Goal: Transaction & Acquisition: Purchase product/service

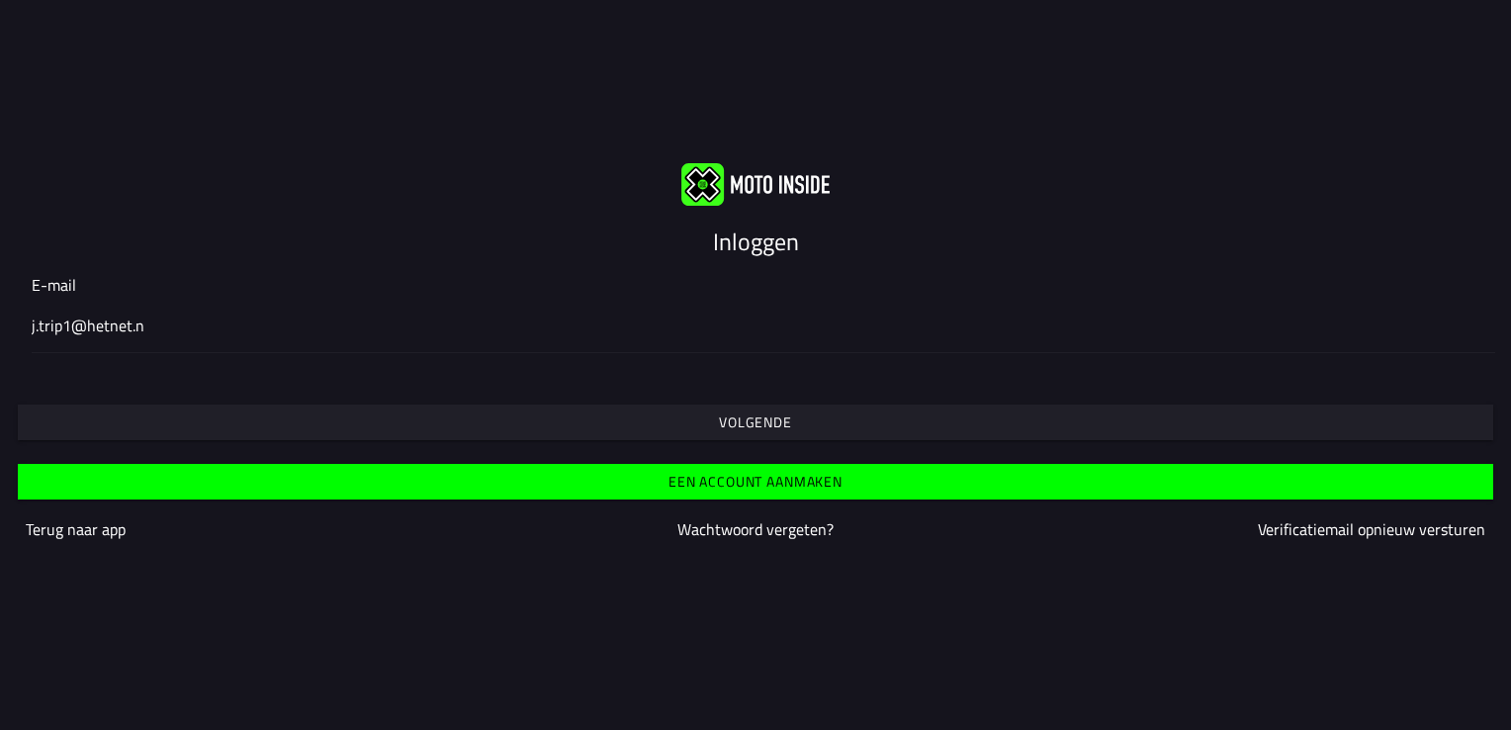
type input "[EMAIL_ADDRESS][DOMAIN_NAME]"
click at [0, 0] on slot "Inloggen" at bounding box center [0, 0] width 0 height 0
click at [710, 176] on img at bounding box center [755, 184] width 148 height 43
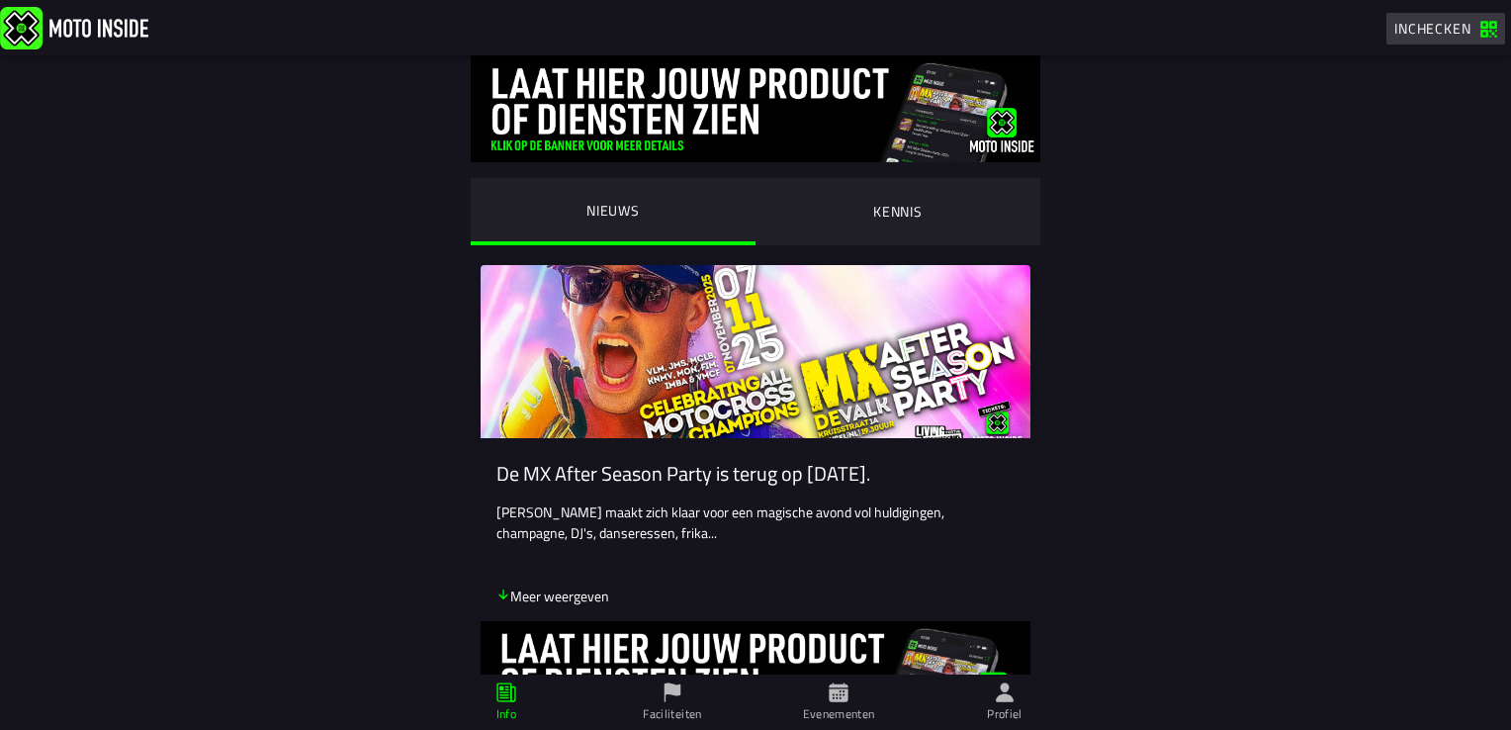
click at [1445, 25] on span "Inchecken" at bounding box center [1432, 28] width 77 height 21
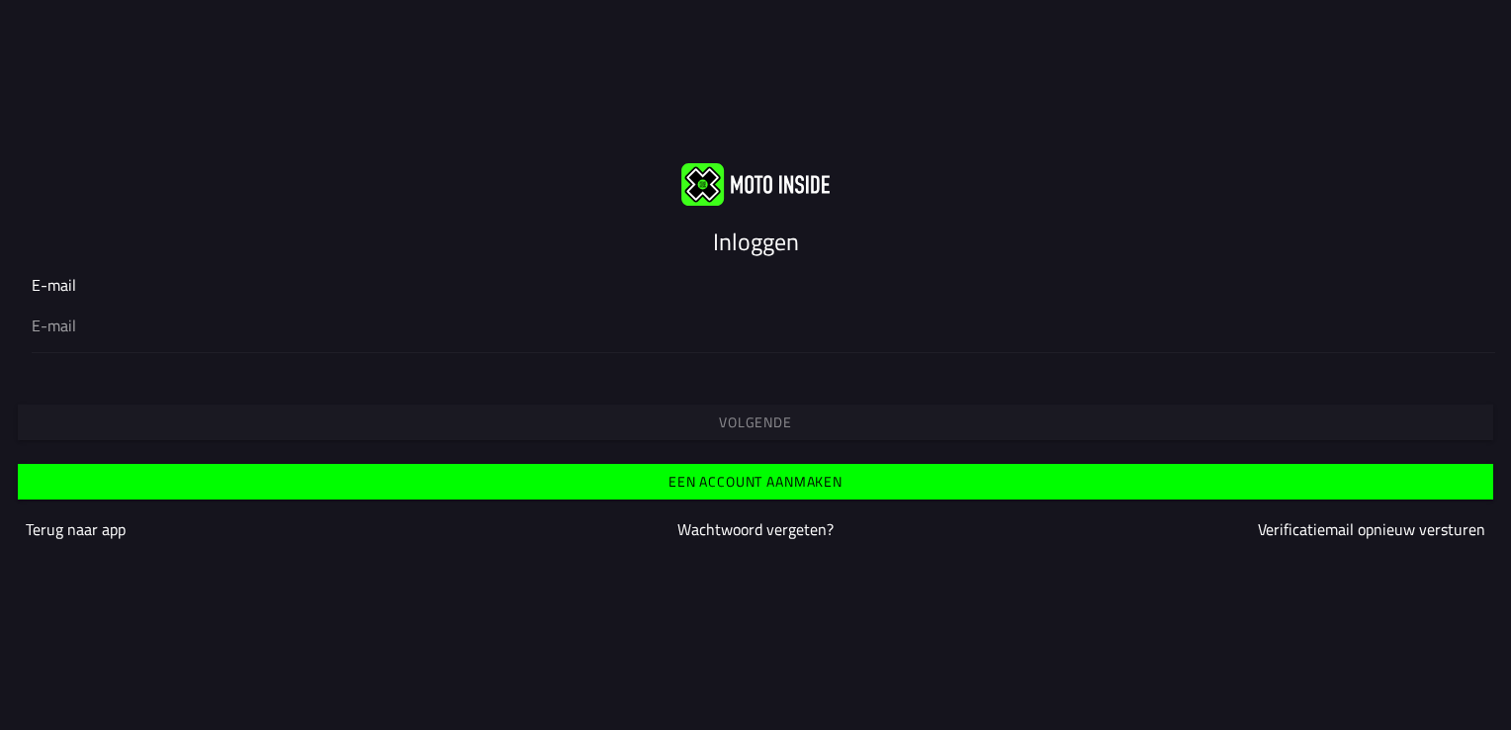
click at [63, 324] on input "email" at bounding box center [756, 325] width 1448 height 24
type input "[EMAIL_ADDRESS][DOMAIN_NAME]"
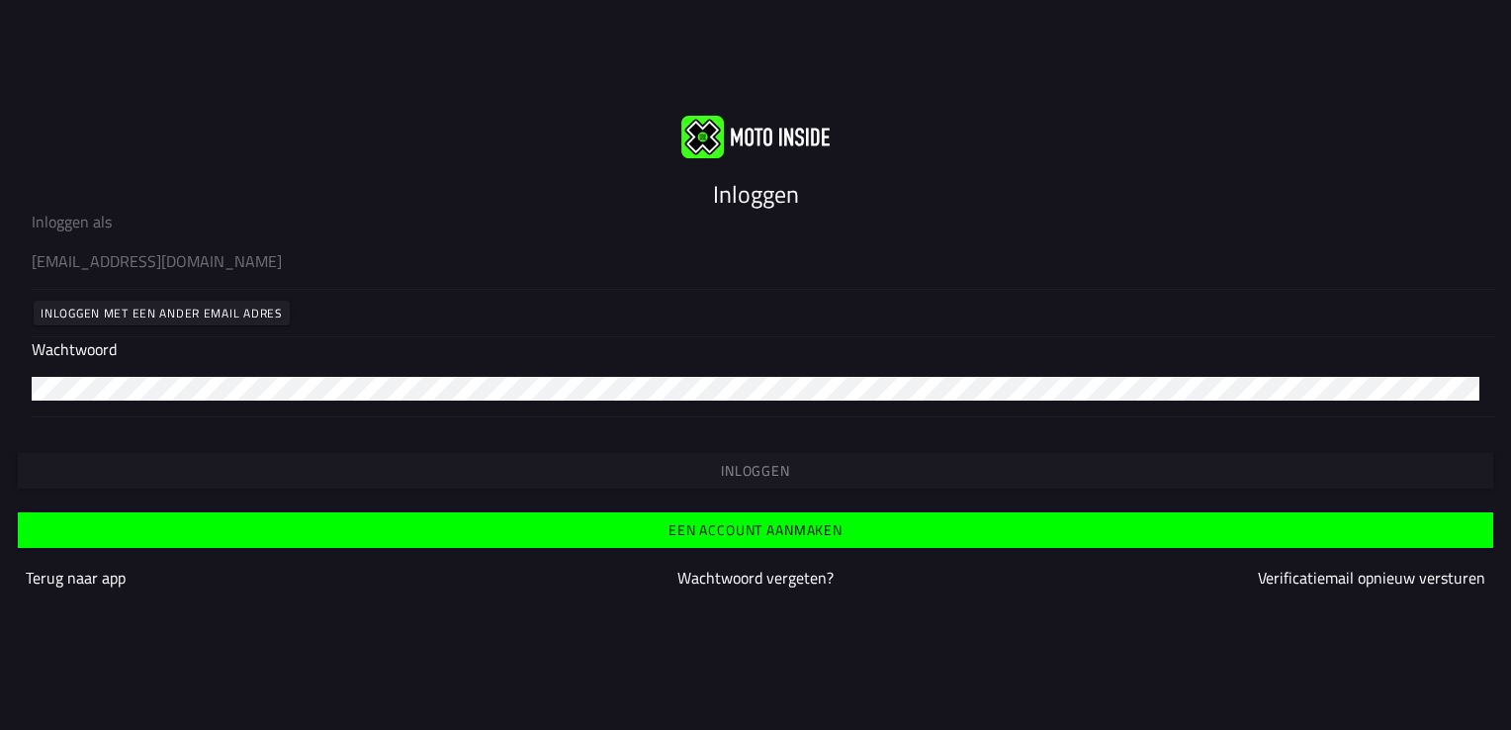
click at [63, 351] on ion-input "Wachtwoord" at bounding box center [756, 376] width 1448 height 79
click at [0, 0] on slot "Inloggen" at bounding box center [0, 0] width 0 height 0
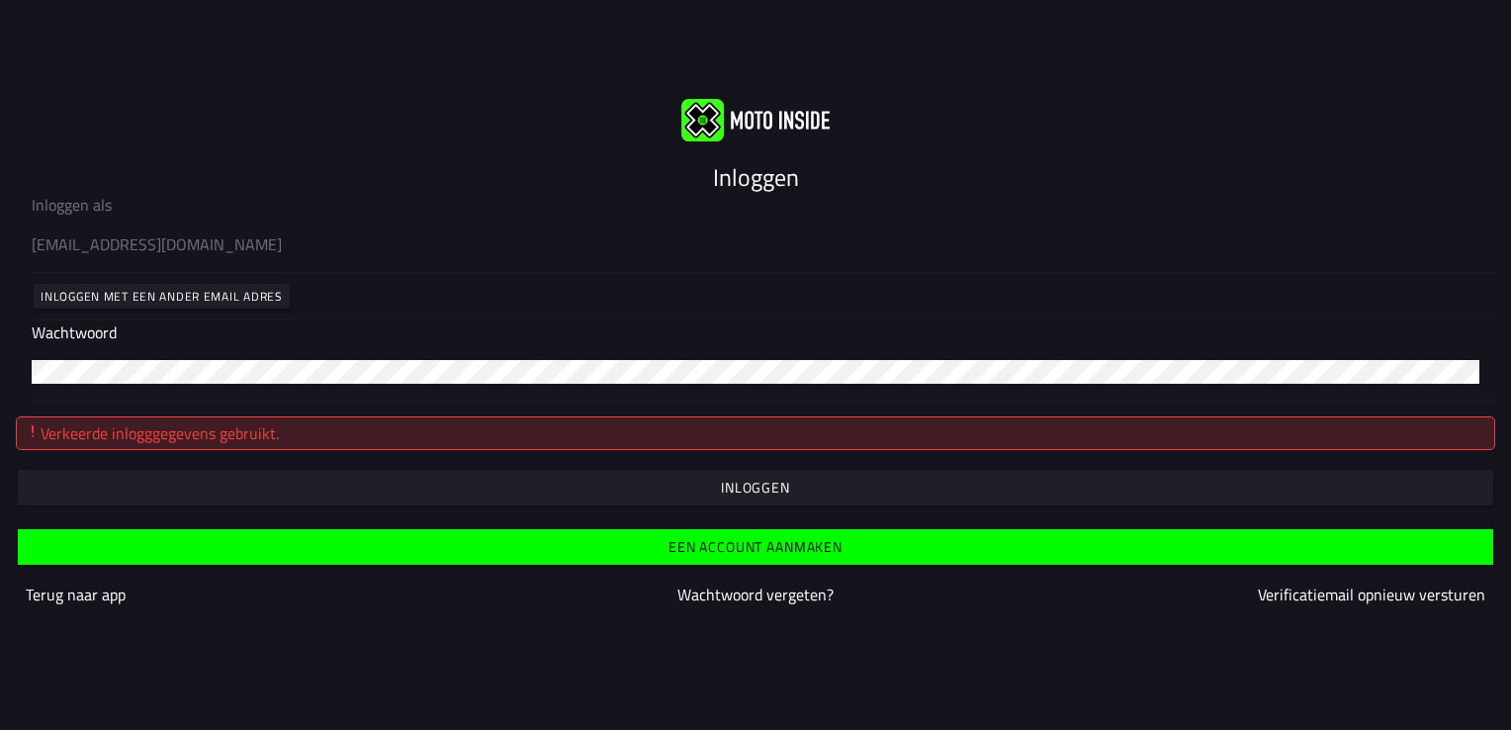
click at [0, 0] on slot "Wachtwoord vergeten?" at bounding box center [0, 0] width 0 height 0
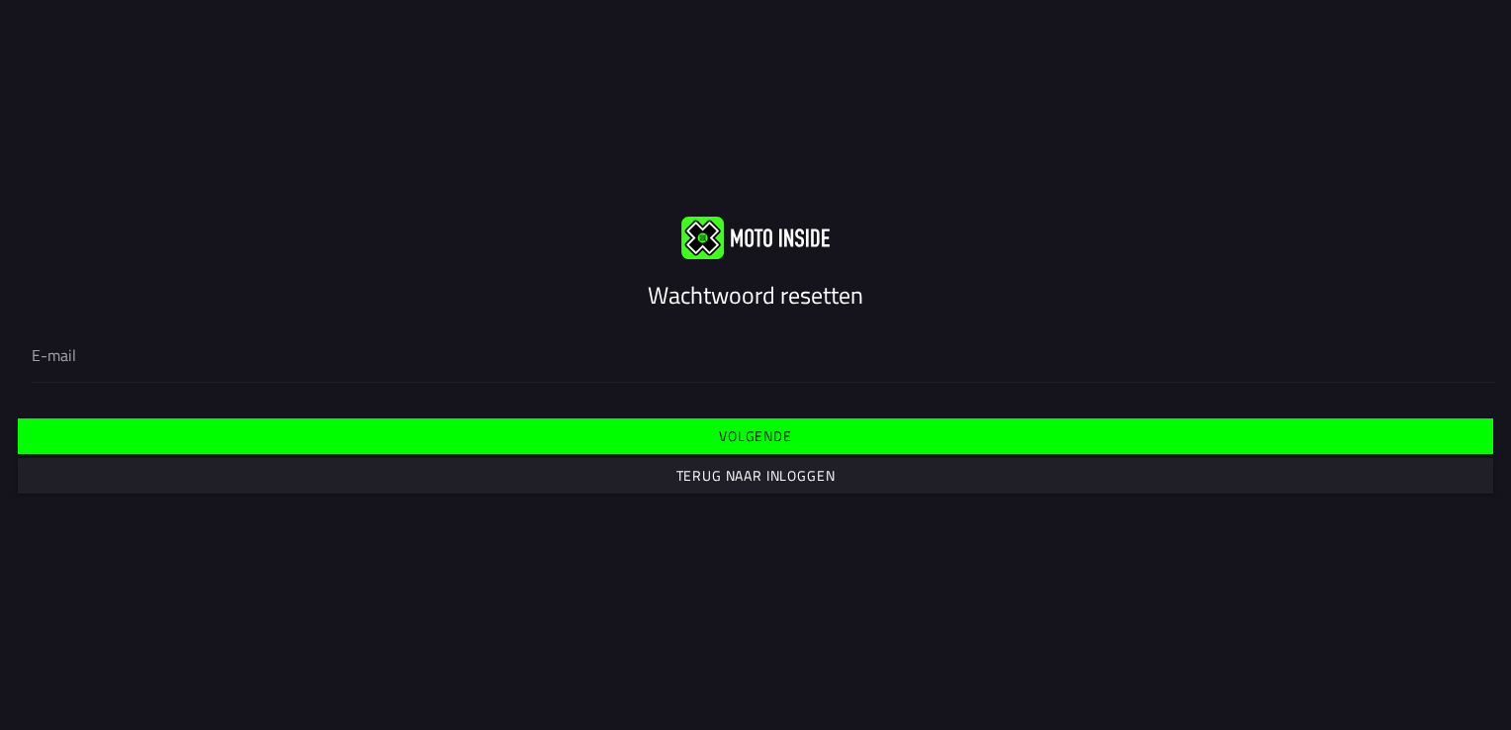
click at [108, 338] on div at bounding box center [756, 353] width 1448 height 55
click at [108, 343] on input "email" at bounding box center [756, 355] width 1448 height 24
type input "[EMAIL_ADDRESS][DOMAIN_NAME]"
click at [0, 0] on slot "Wachtwoord resetten" at bounding box center [0, 0] width 0 height 0
click at [0, 0] on slot "Volgende" at bounding box center [0, 0] width 0 height 0
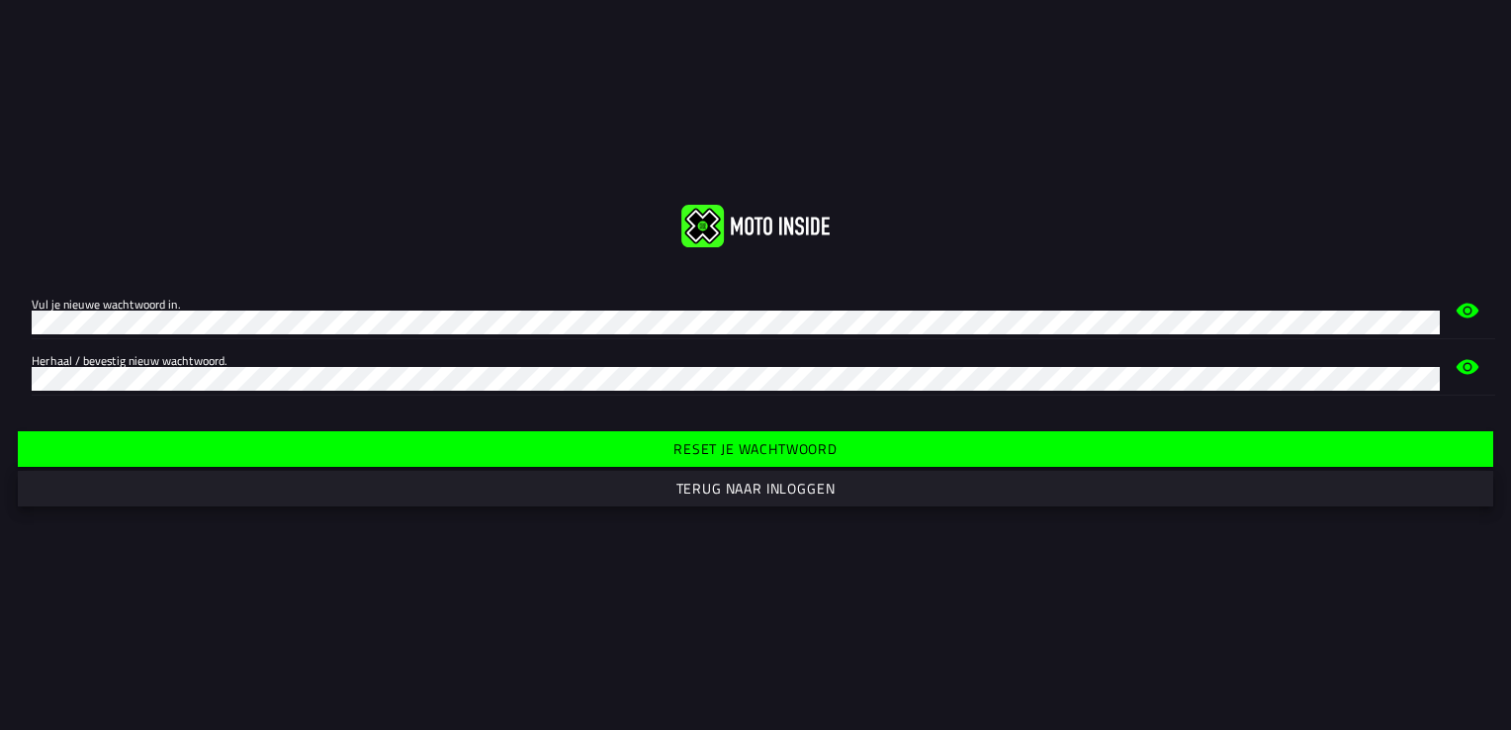
click at [0, 0] on slot "Terug naar inloggen" at bounding box center [0, 0] width 0 height 0
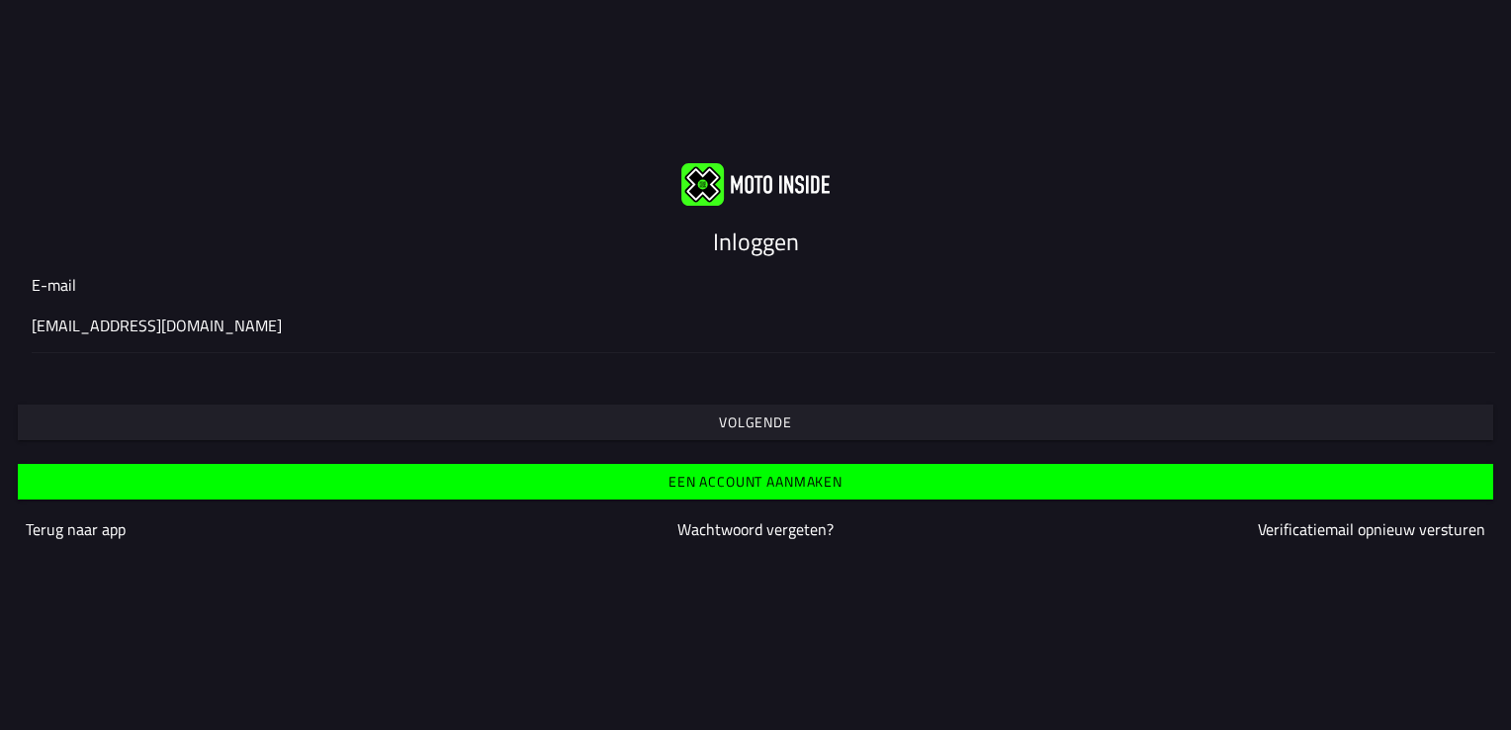
type input "[EMAIL_ADDRESS][DOMAIN_NAME]"
click at [0, 0] on slot "Volgende" at bounding box center [0, 0] width 0 height 0
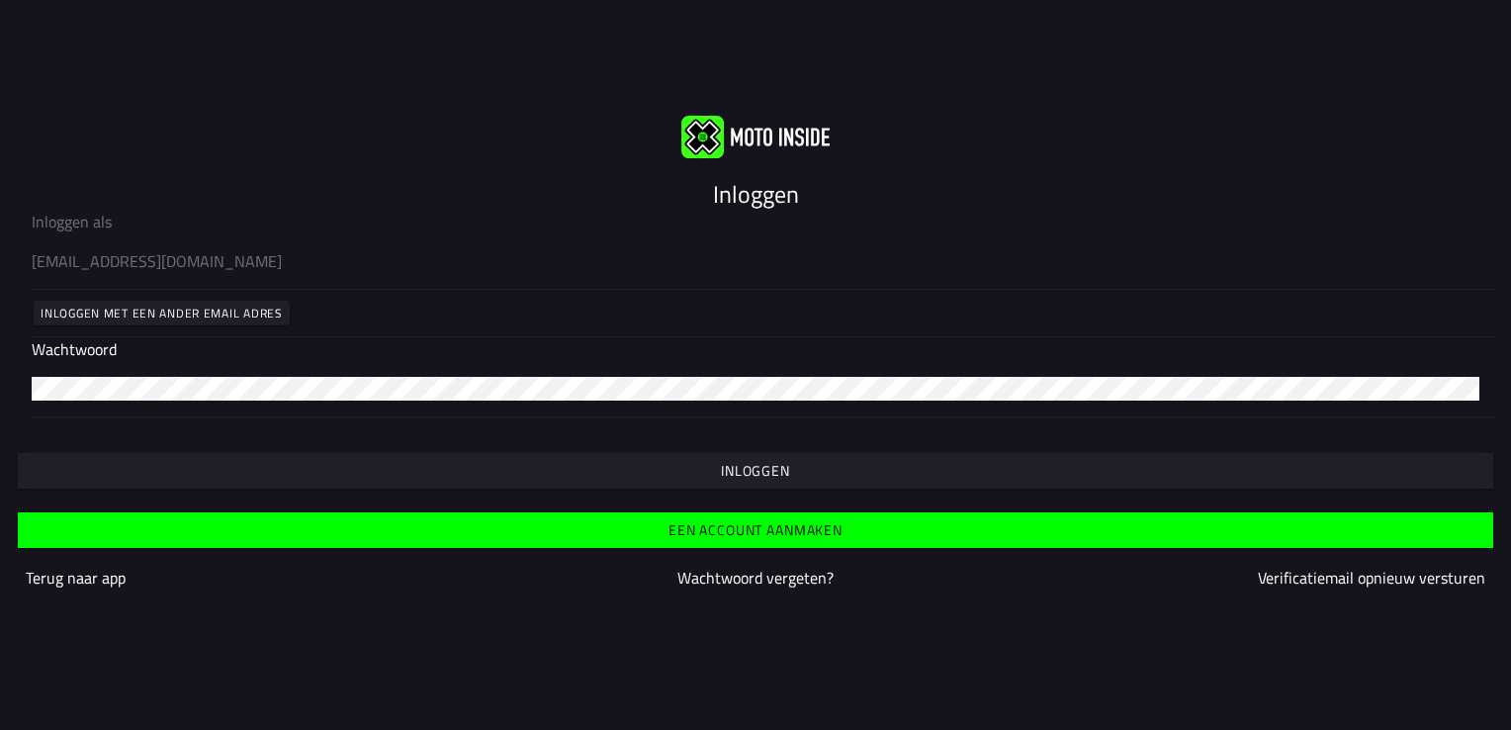
click at [0, 0] on slot "Inloggen" at bounding box center [0, 0] width 0 height 0
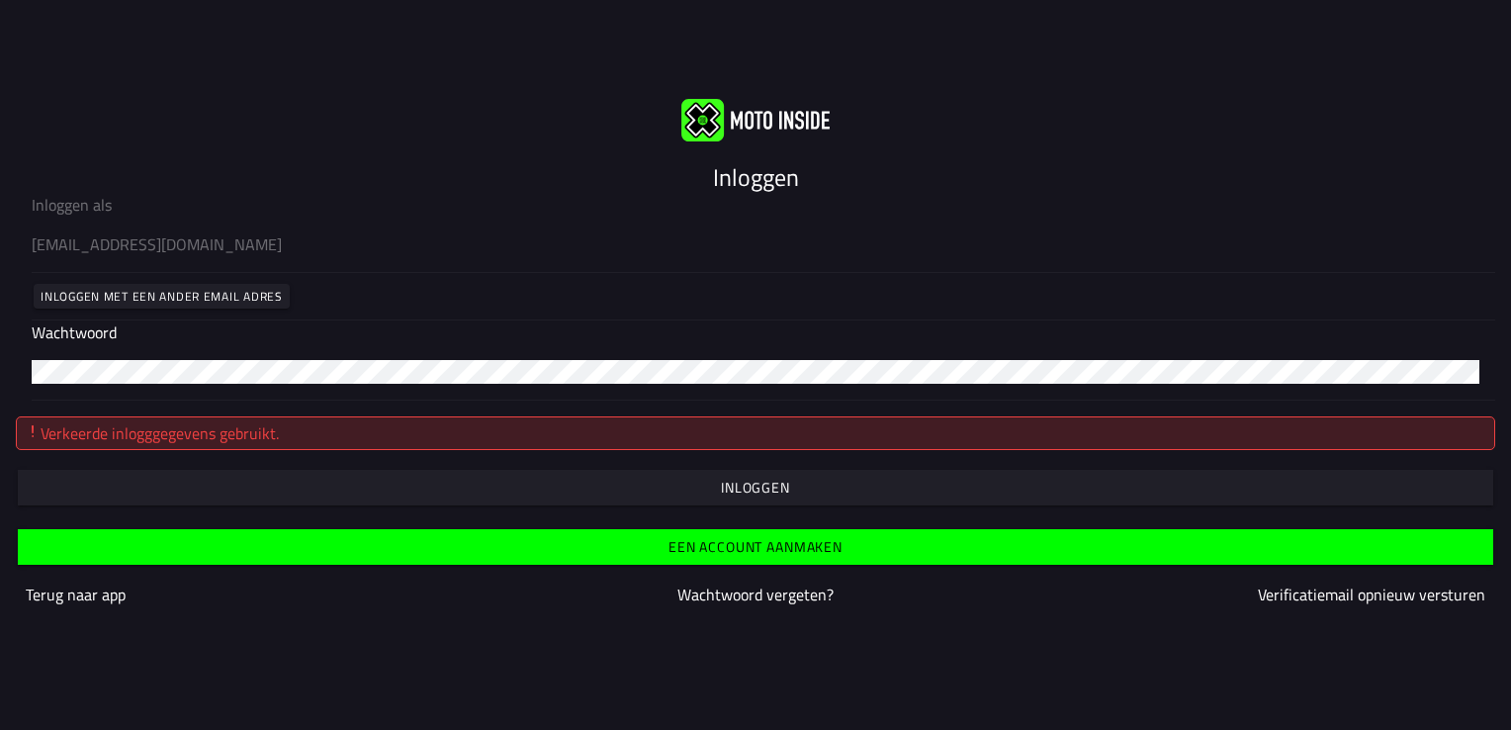
click at [354, 461] on div "Verkeerde inlogggegevens gebruikt." at bounding box center [755, 440] width 1479 height 49
click at [0, 0] on slot "Wachtwoord vergeten?" at bounding box center [0, 0] width 0 height 0
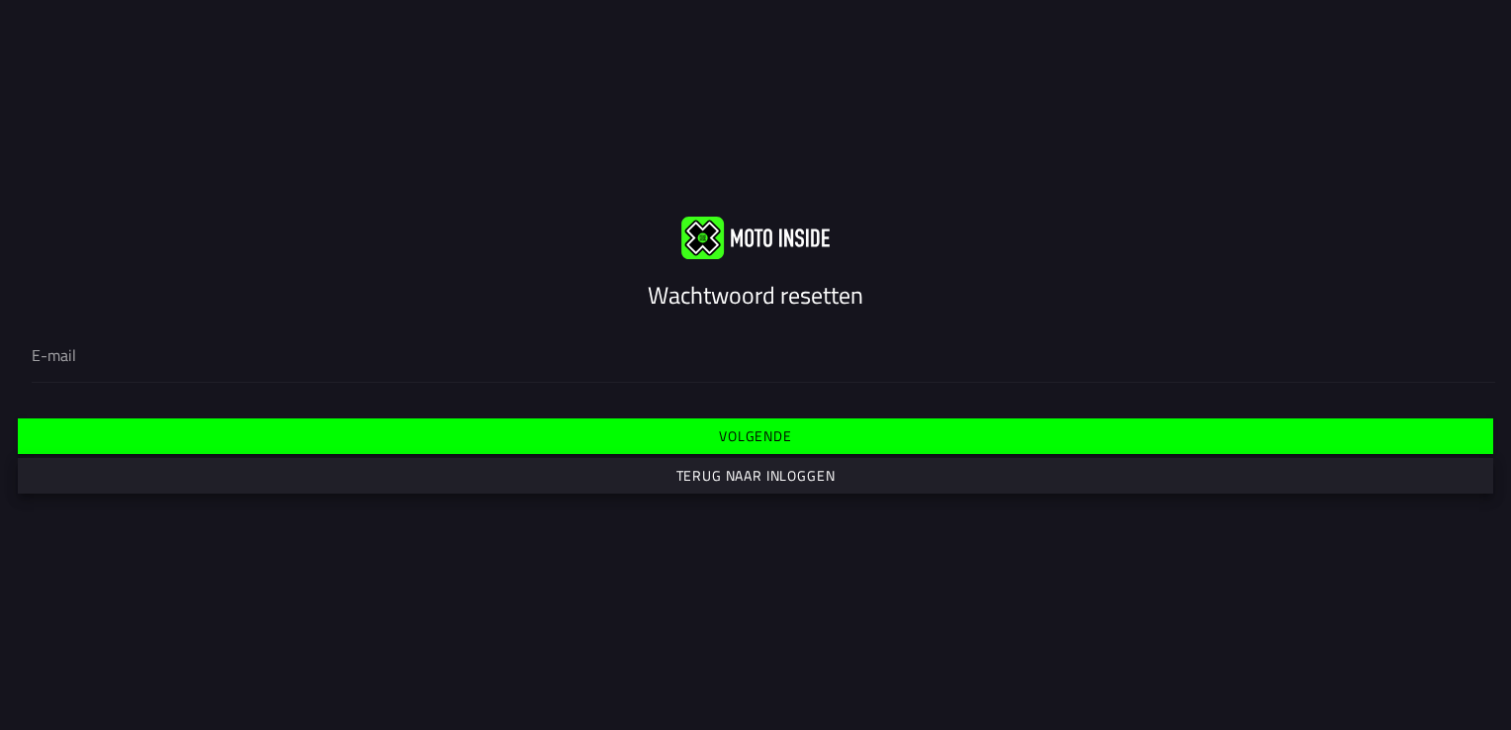
click at [0, 0] on slot "Terug naar inloggen" at bounding box center [0, 0] width 0 height 0
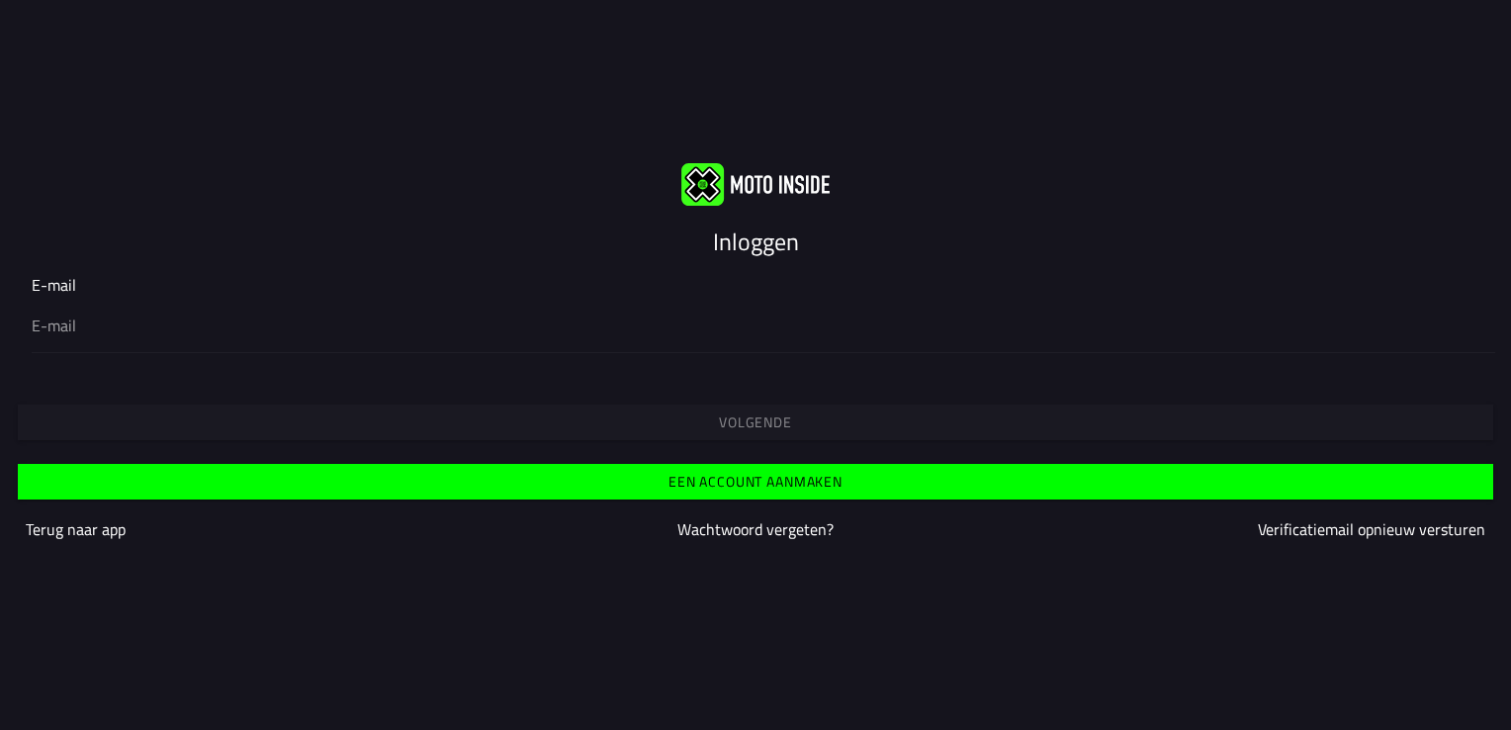
click at [159, 281] on ion-input "E-mail" at bounding box center [756, 312] width 1448 height 79
click at [107, 321] on input "email" at bounding box center [756, 325] width 1448 height 24
type input "[EMAIL_ADDRESS][DOMAIN_NAME]"
click at [0, 0] on slot "Volgende" at bounding box center [0, 0] width 0 height 0
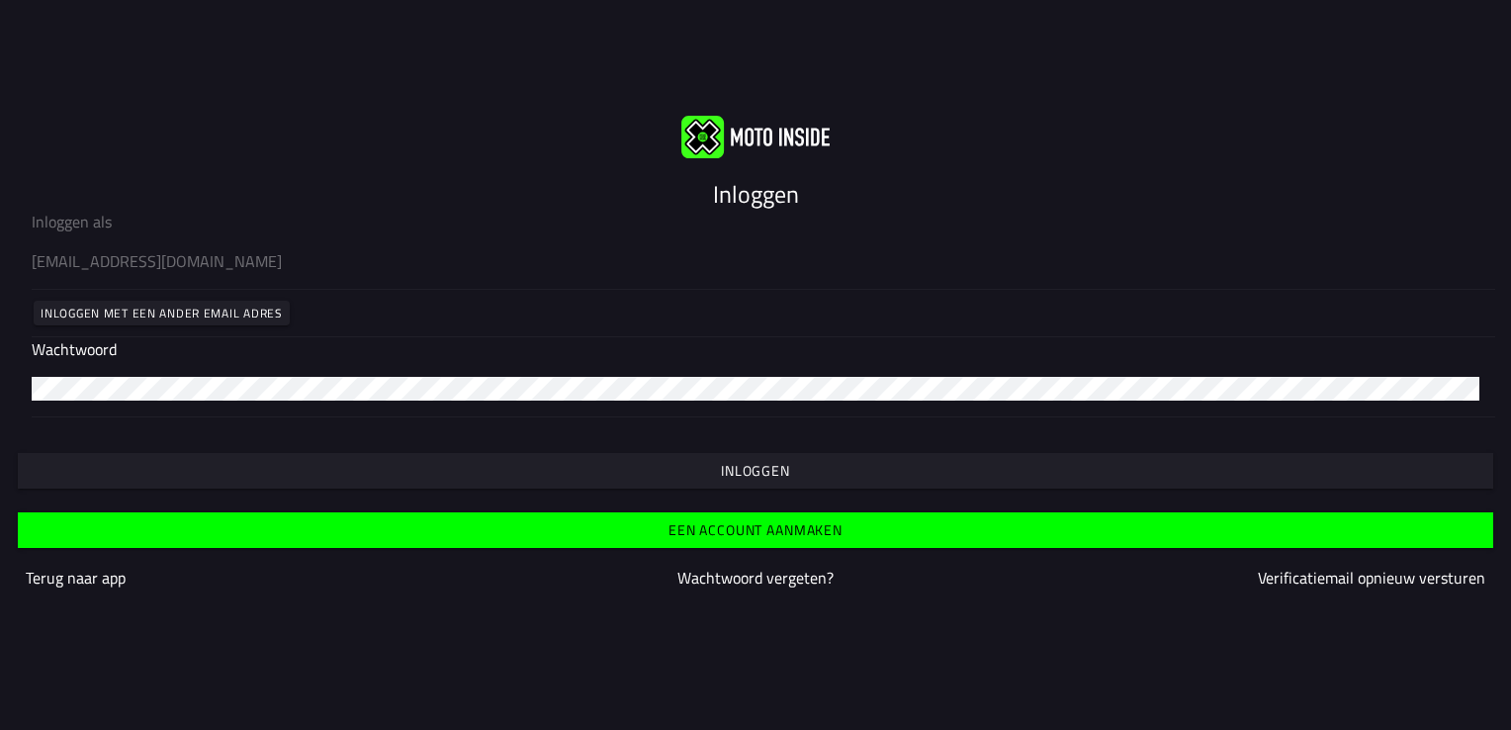
click at [0, 0] on slot "Inloggen" at bounding box center [0, 0] width 0 height 0
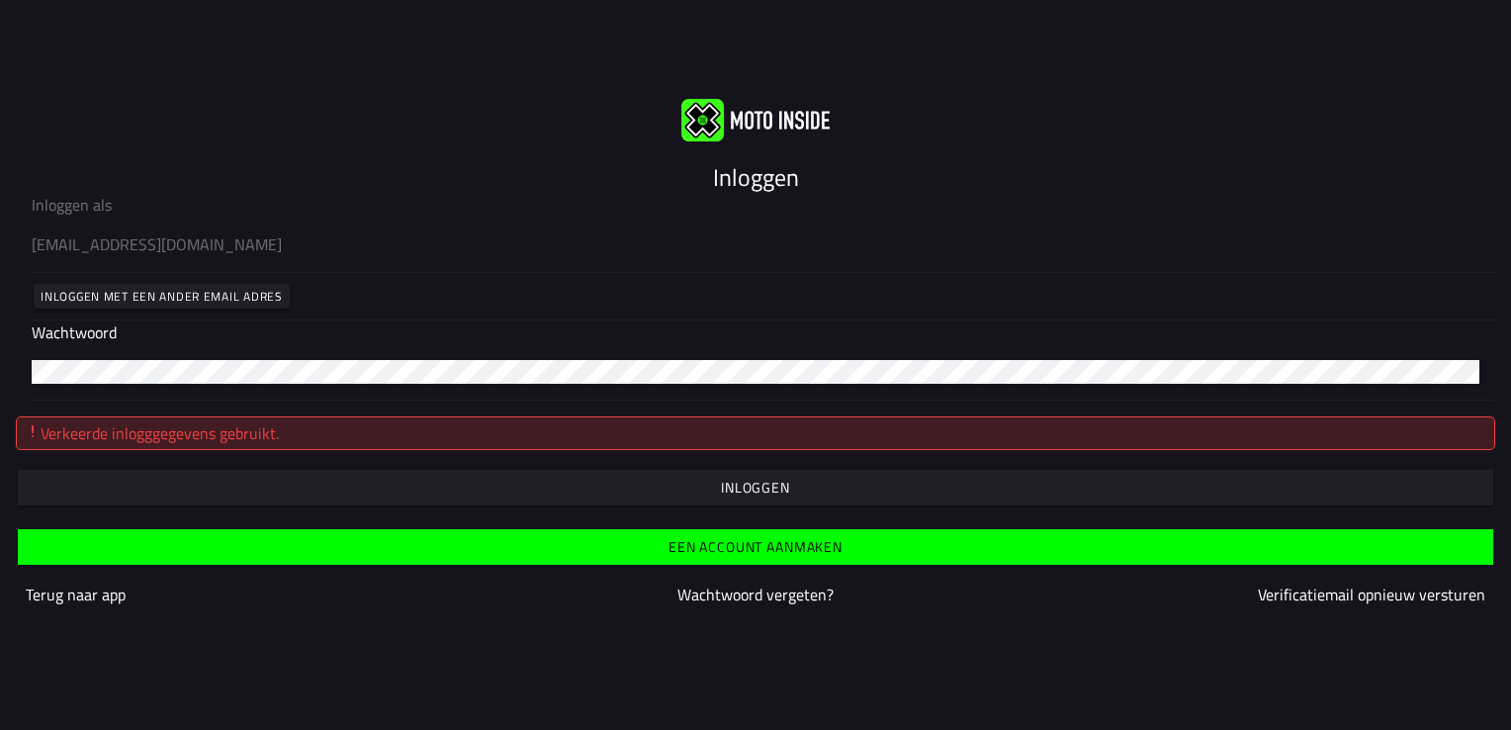
click at [0, 0] on slot "Wachtwoord vergeten?" at bounding box center [0, 0] width 0 height 0
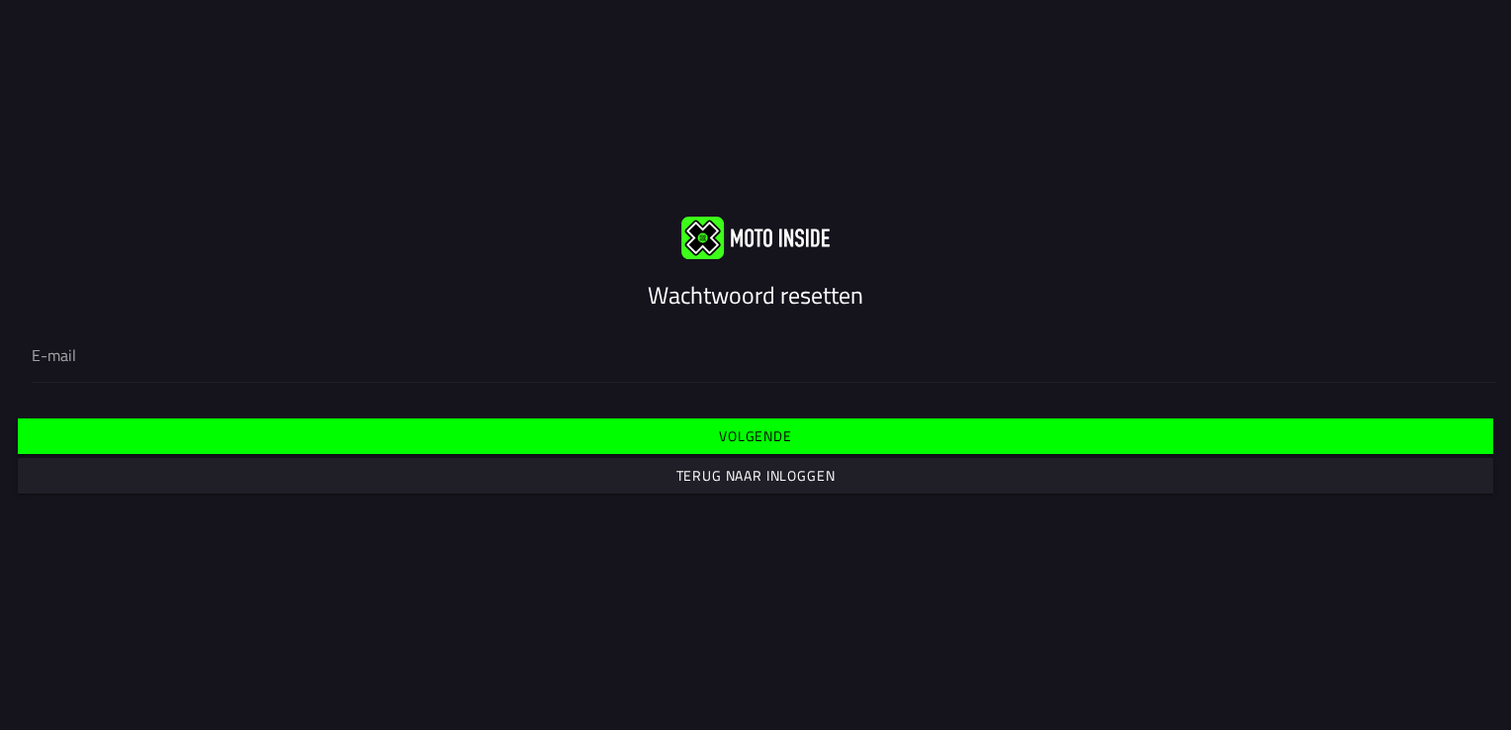
click at [126, 340] on div at bounding box center [756, 353] width 1448 height 55
click at [126, 343] on input "email" at bounding box center [756, 355] width 1448 height 24
type input "[EMAIL_ADDRESS][DOMAIN_NAME]"
click at [0, 0] on slot "Volgende" at bounding box center [0, 0] width 0 height 0
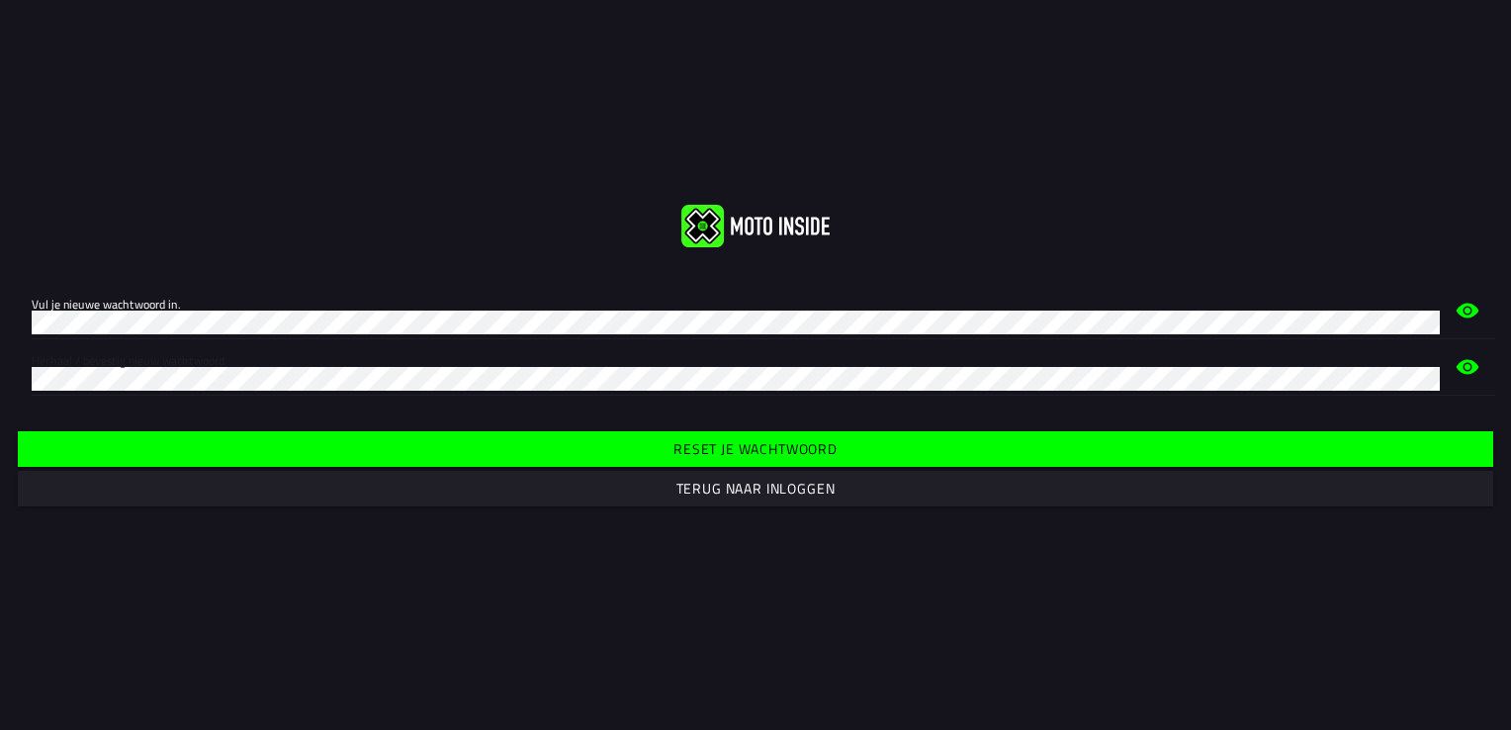
click at [0, 0] on slot "Reset je wachtwoord" at bounding box center [0, 0] width 0 height 0
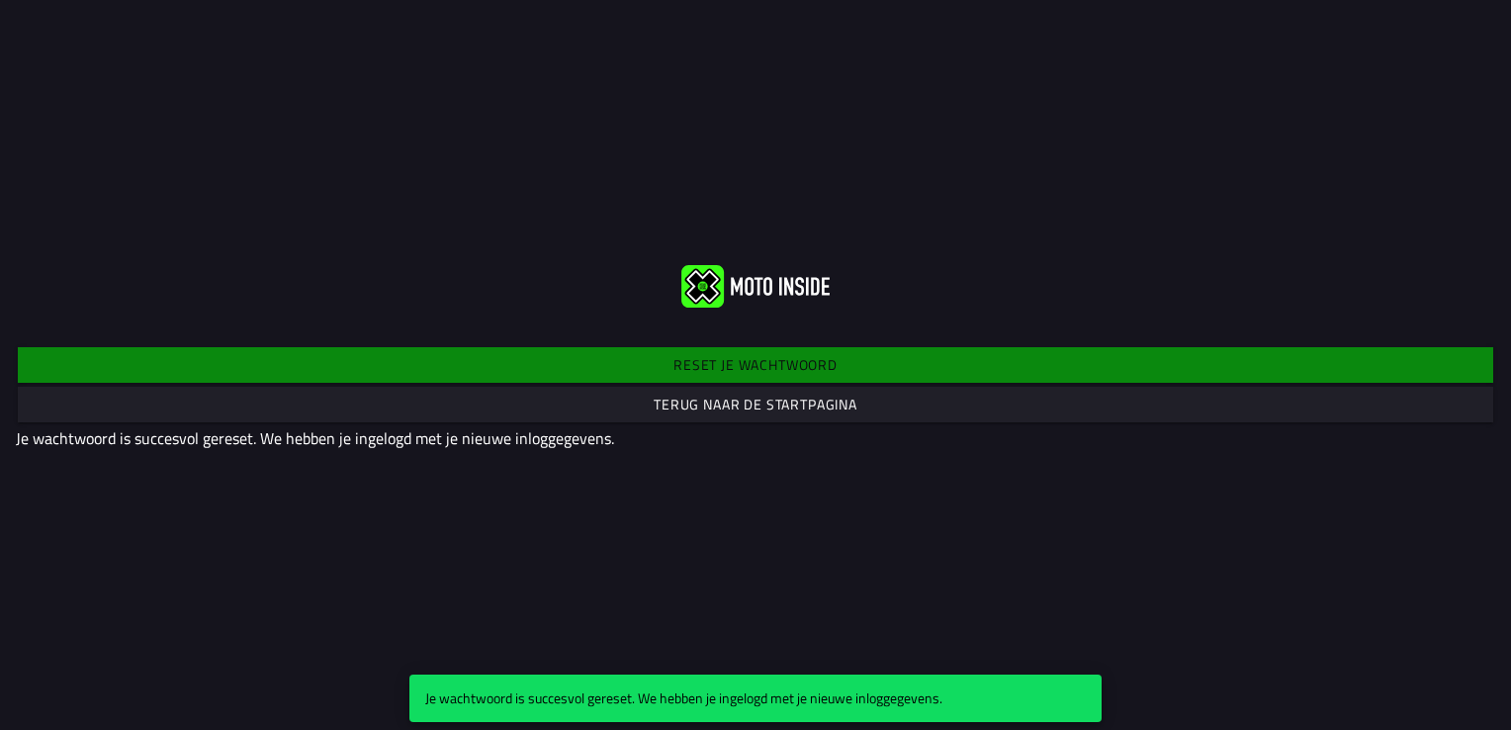
click at [0, 0] on slot "Terug naar de startpagina" at bounding box center [0, 0] width 0 height 0
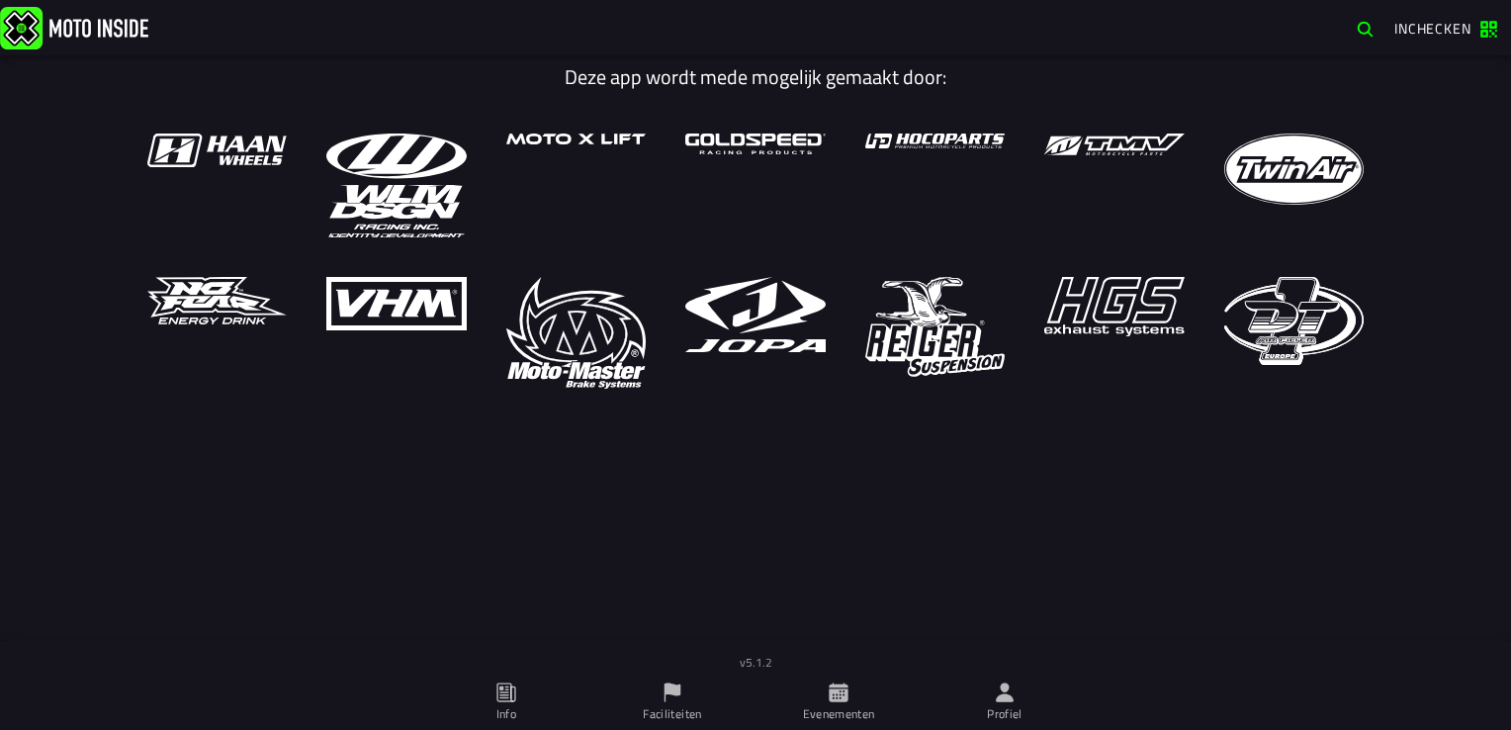
click at [1438, 26] on span "Inchecken" at bounding box center [1432, 28] width 77 height 21
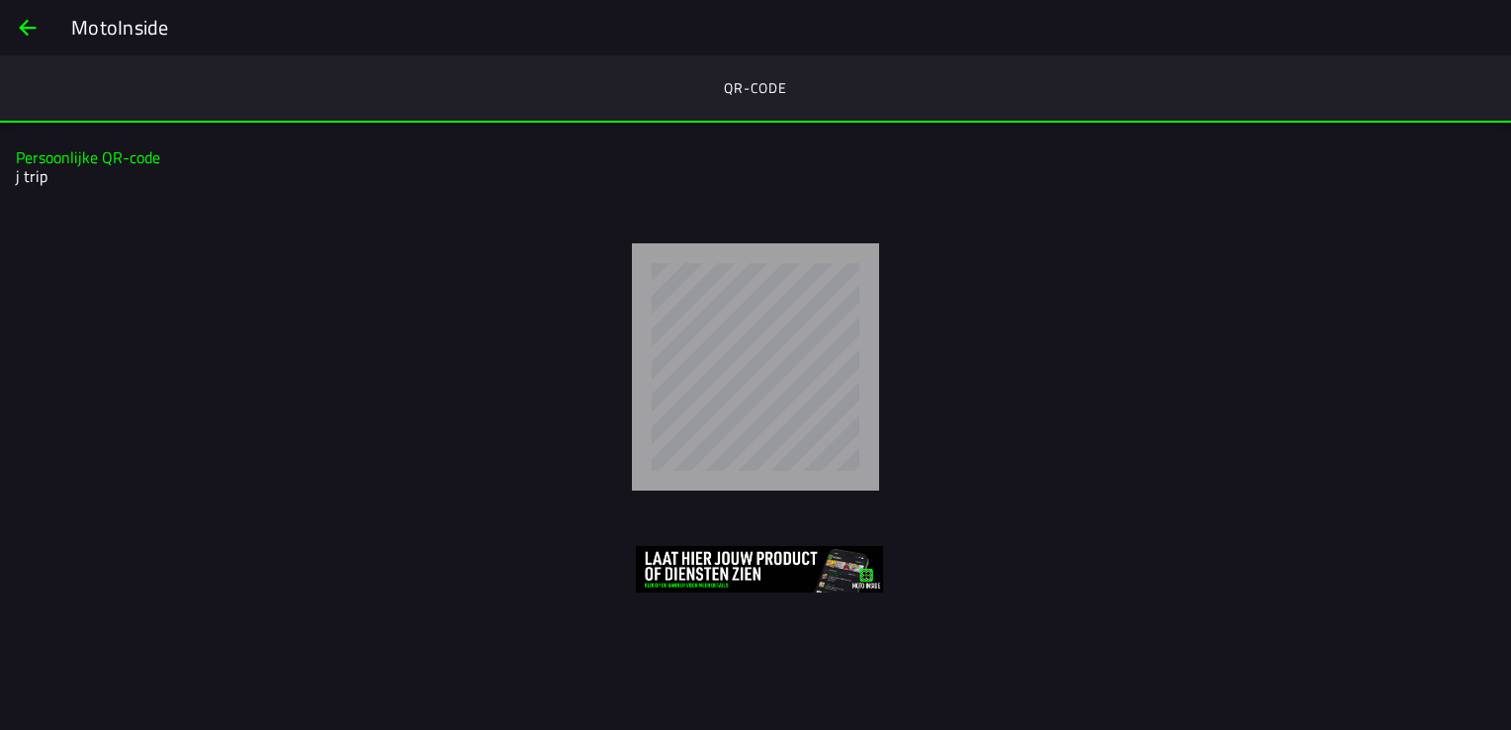
click at [30, 32] on span "back" at bounding box center [28, 27] width 24 height 47
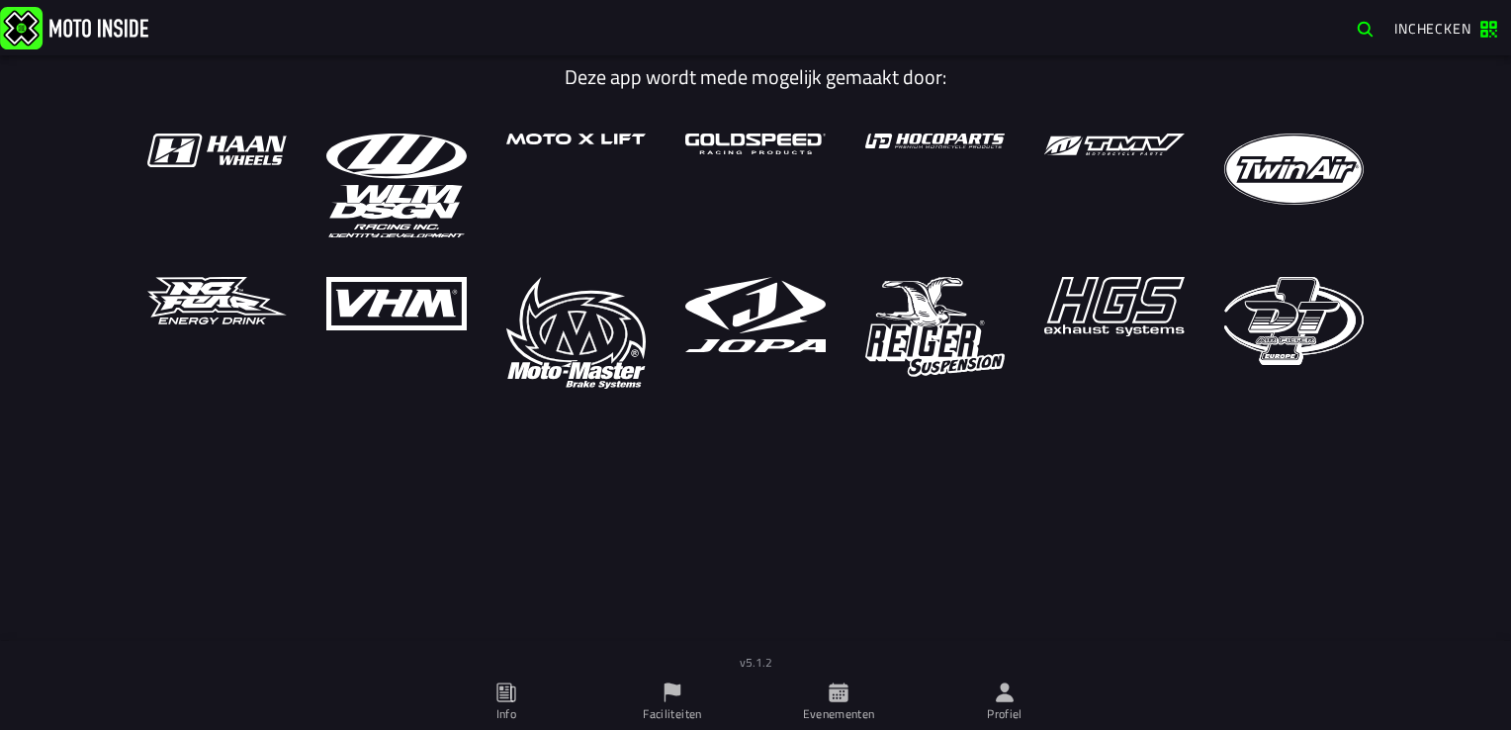
click at [841, 707] on ion-label "Evenementen" at bounding box center [839, 714] width 72 height 18
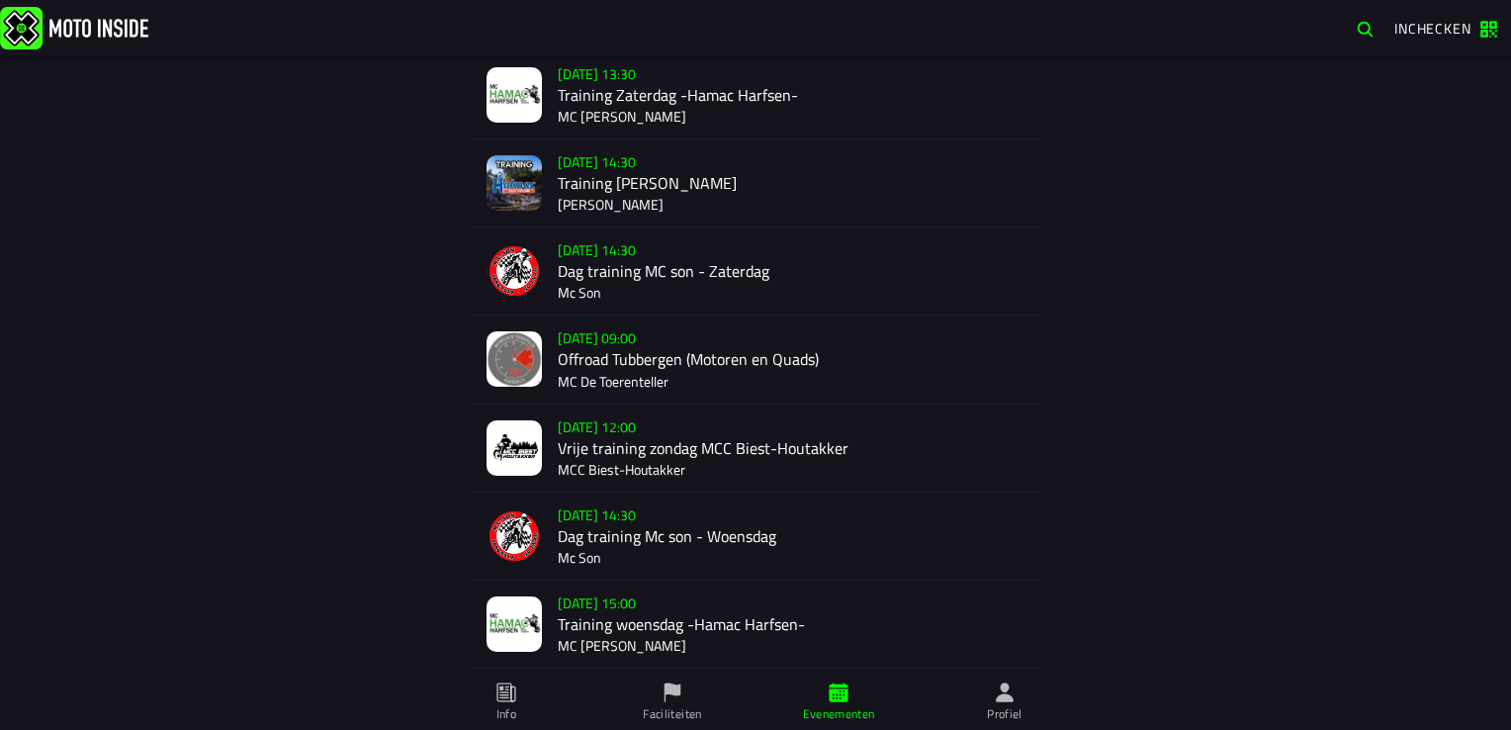
scroll to position [615, 0]
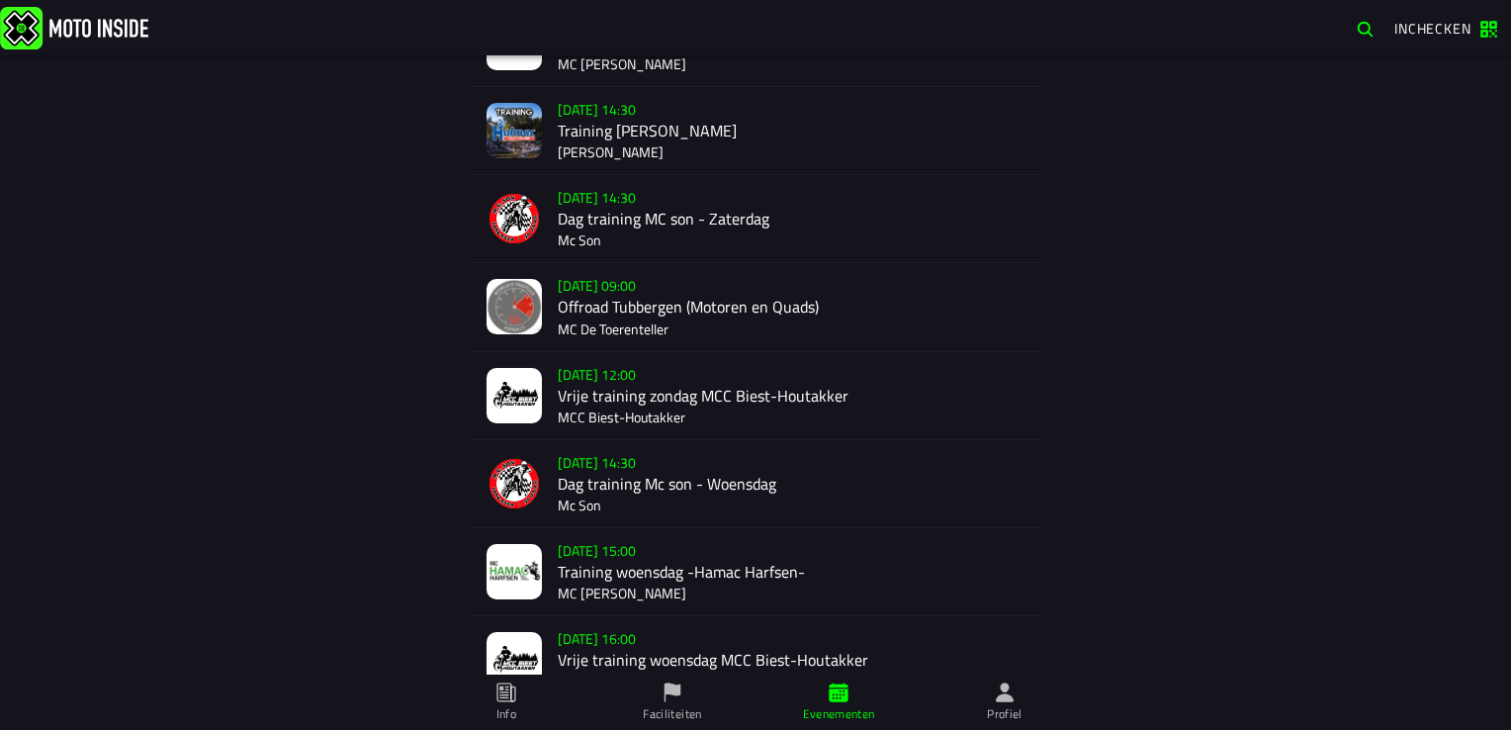
click at [589, 312] on div "Su 19 Oct - 09:00 Offroad Tubbergen (Motoren en Quads) MC De Toerenteller" at bounding box center [791, 306] width 467 height 87
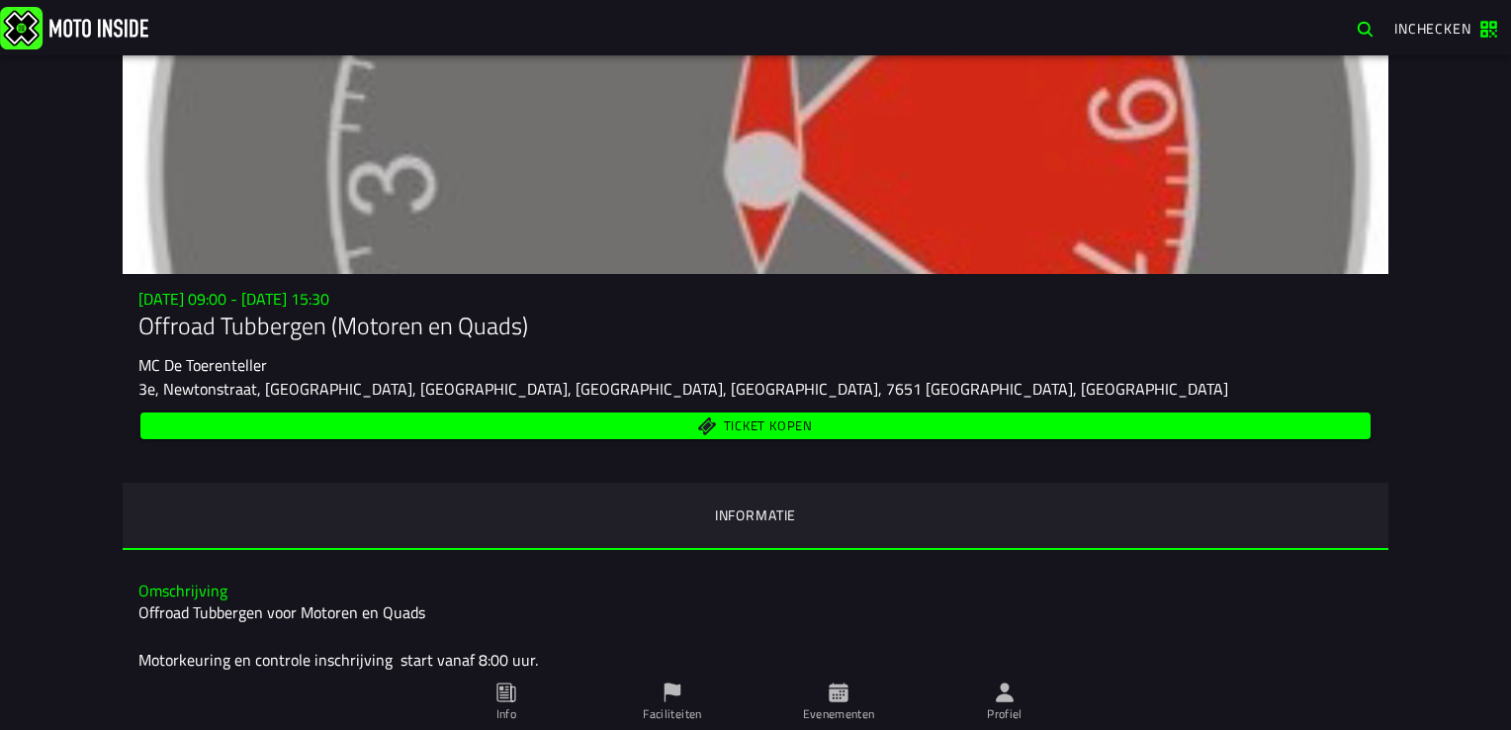
click at [752, 427] on span "Ticket kopen" at bounding box center [768, 425] width 89 height 13
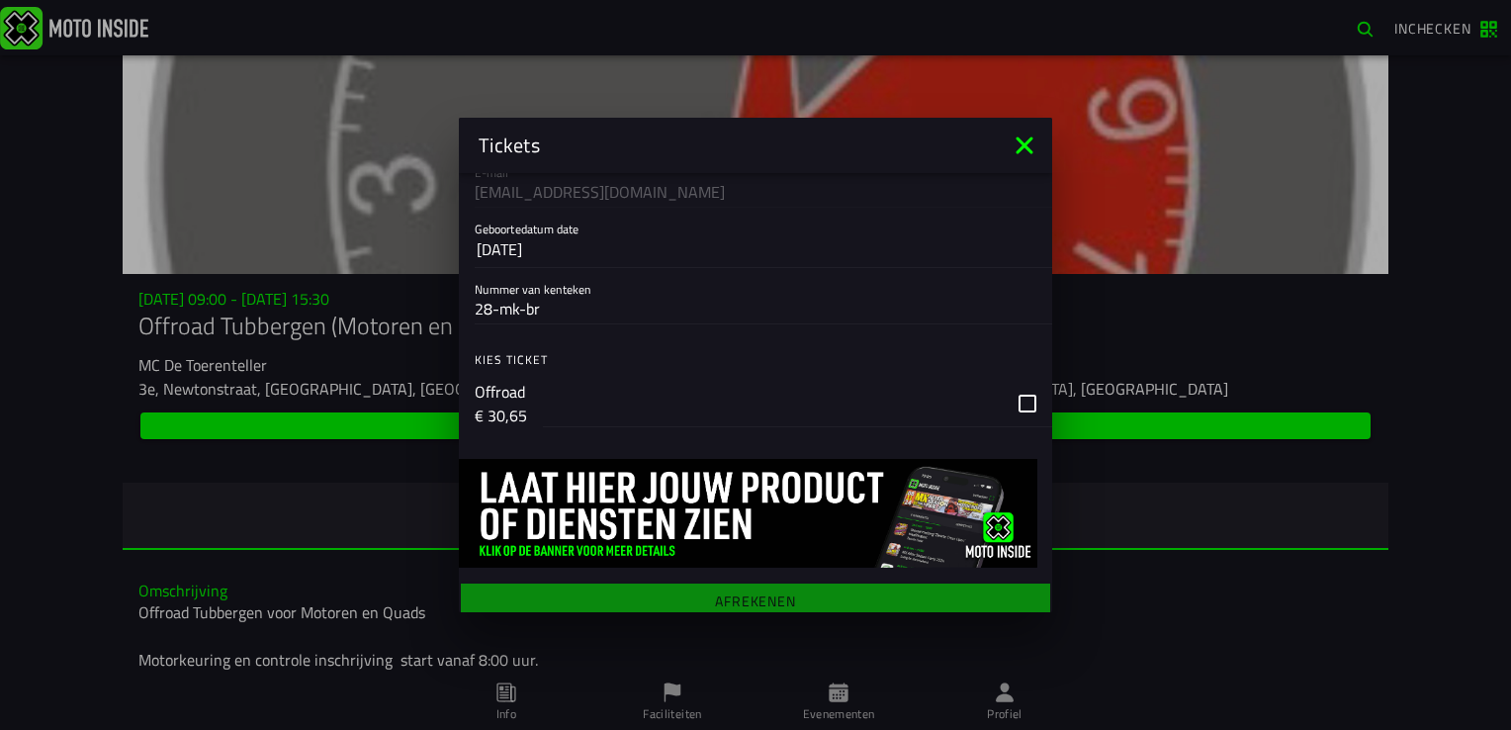
scroll to position [194, 0]
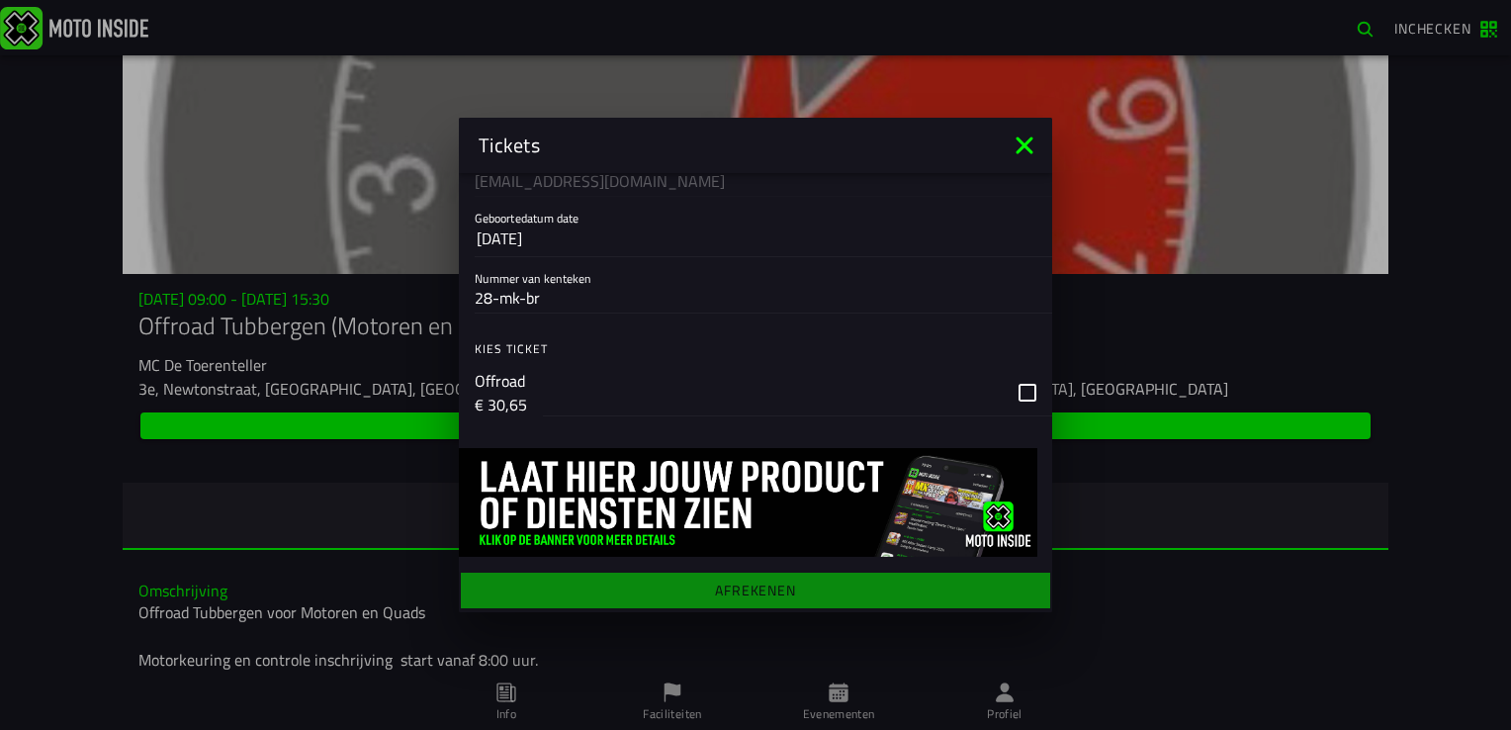
click at [1012, 392] on div "button" at bounding box center [797, 392] width 509 height 47
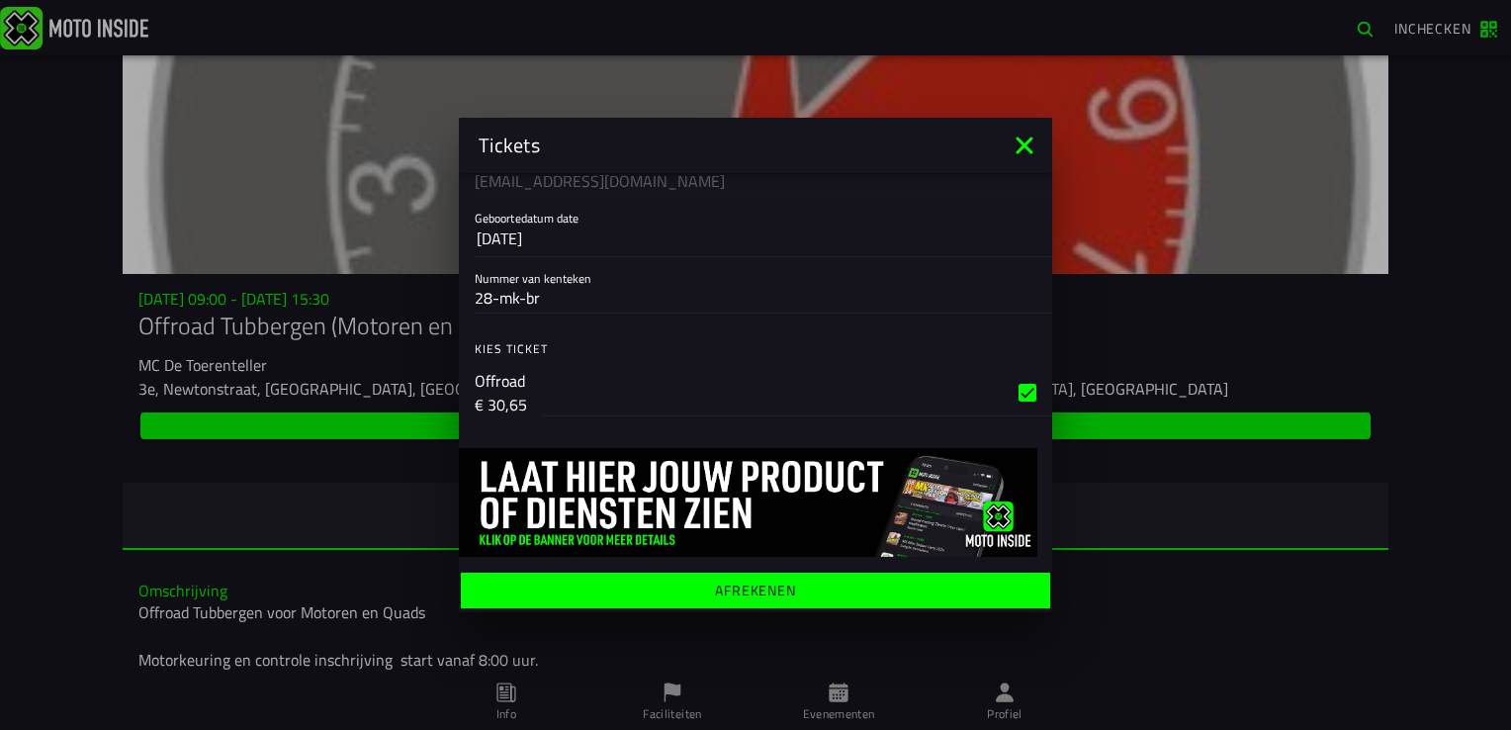
click at [734, 590] on ion-label "Afrekenen" at bounding box center [755, 590] width 81 height 14
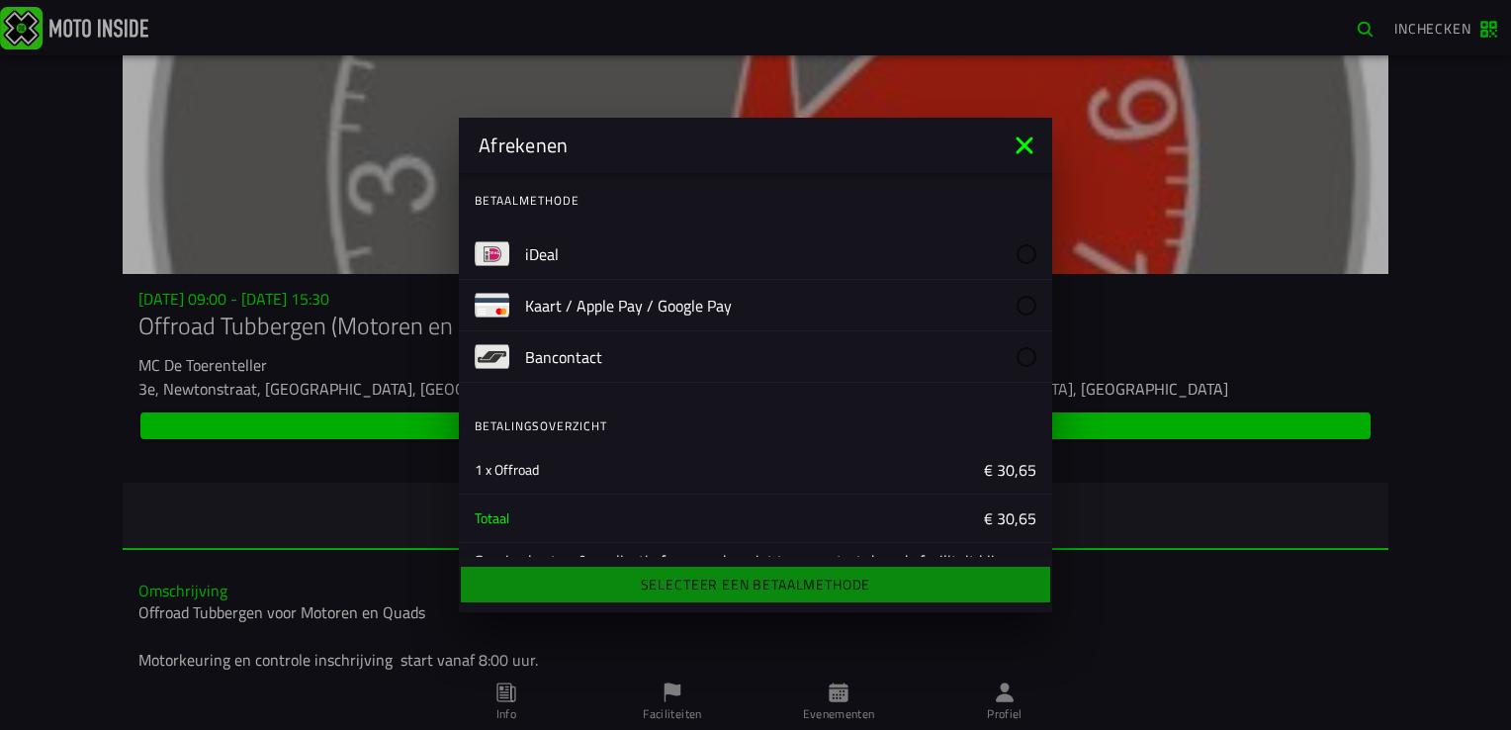
click at [503, 258] on img at bounding box center [492, 253] width 35 height 35
click at [708, 595] on div "Selecteer een betaalmethode" at bounding box center [755, 585] width 593 height 44
click at [574, 248] on label "iDeal" at bounding box center [780, 253] width 511 height 50
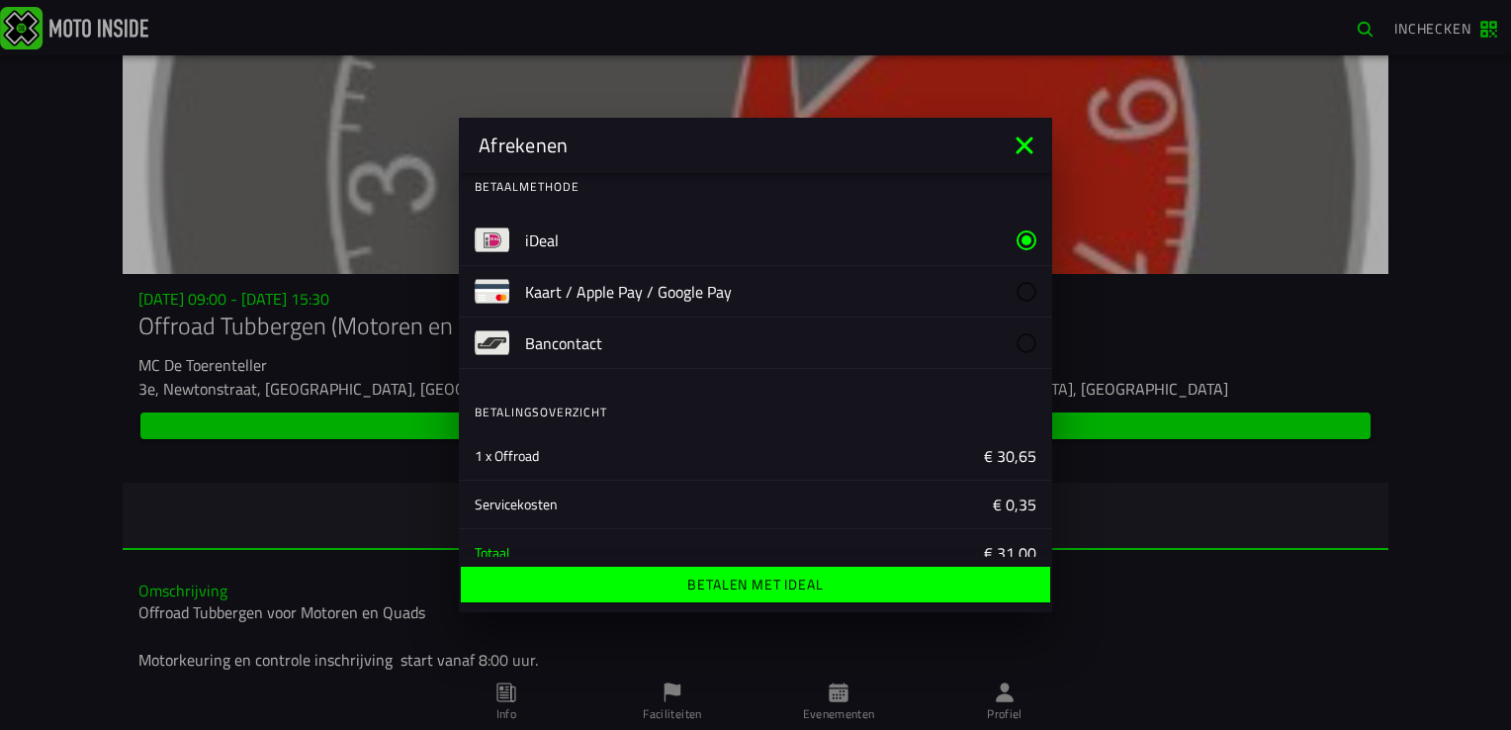
scroll to position [0, 0]
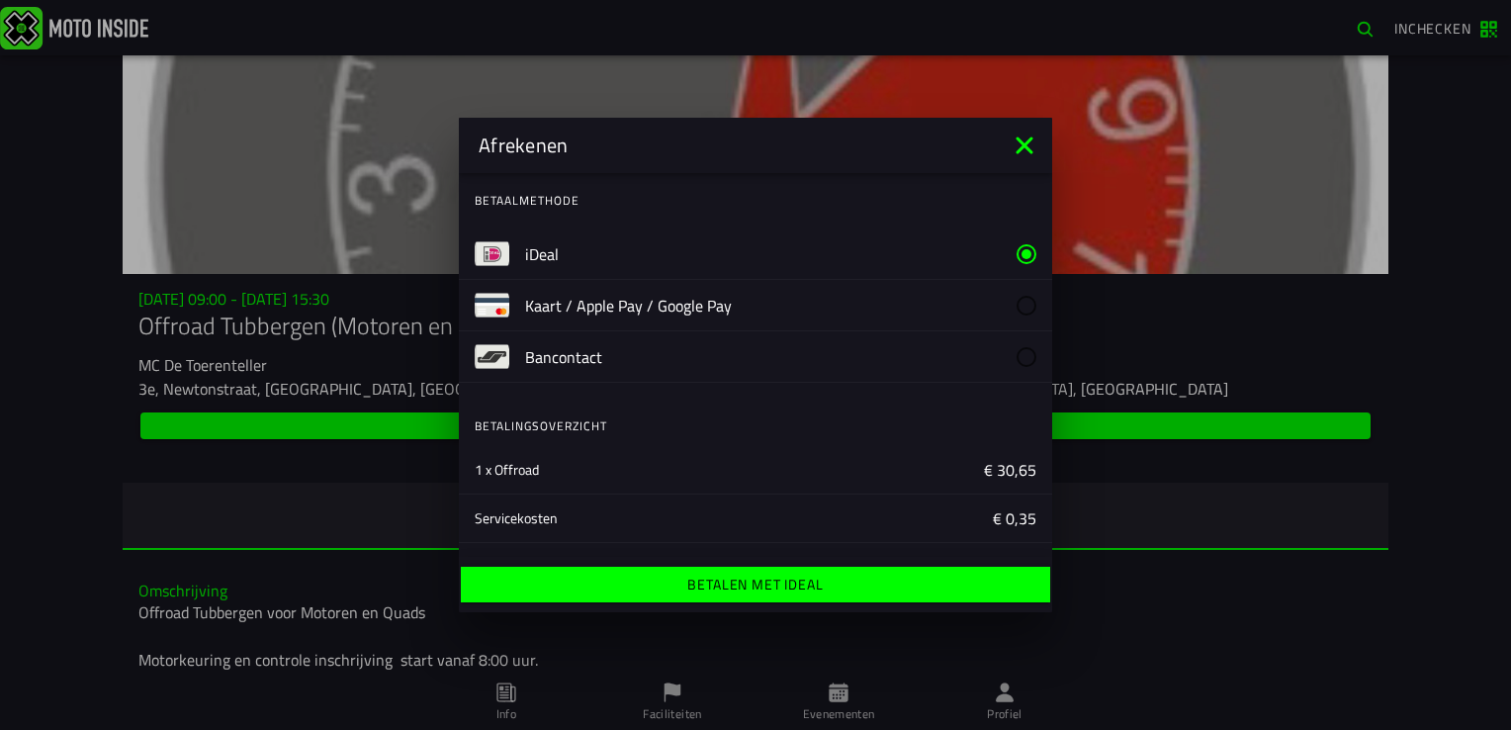
click at [936, 259] on label "iDeal" at bounding box center [780, 253] width 511 height 50
click at [752, 584] on ion-label "Betalen met iDeal" at bounding box center [754, 585] width 135 height 14
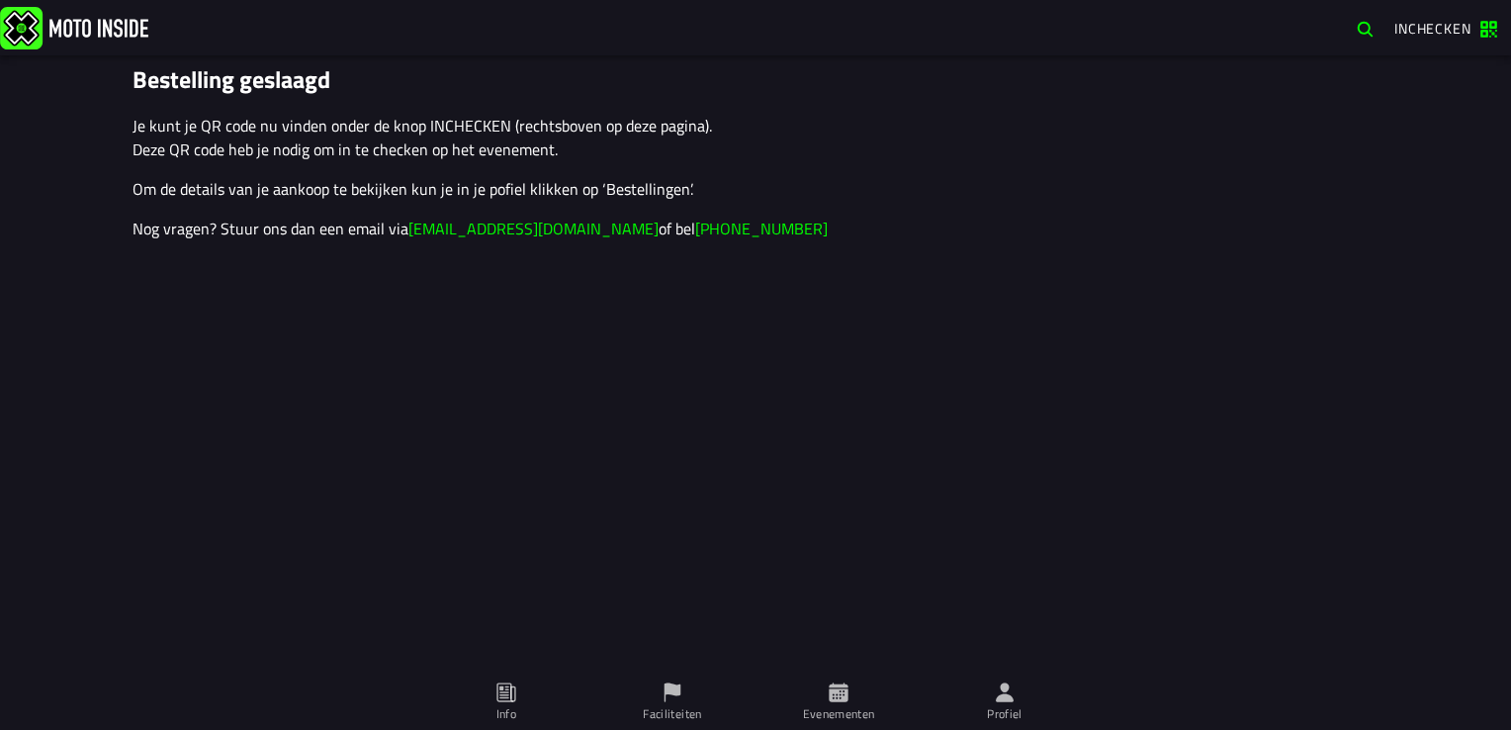
click at [1428, 23] on span "Inchecken" at bounding box center [1432, 28] width 77 height 21
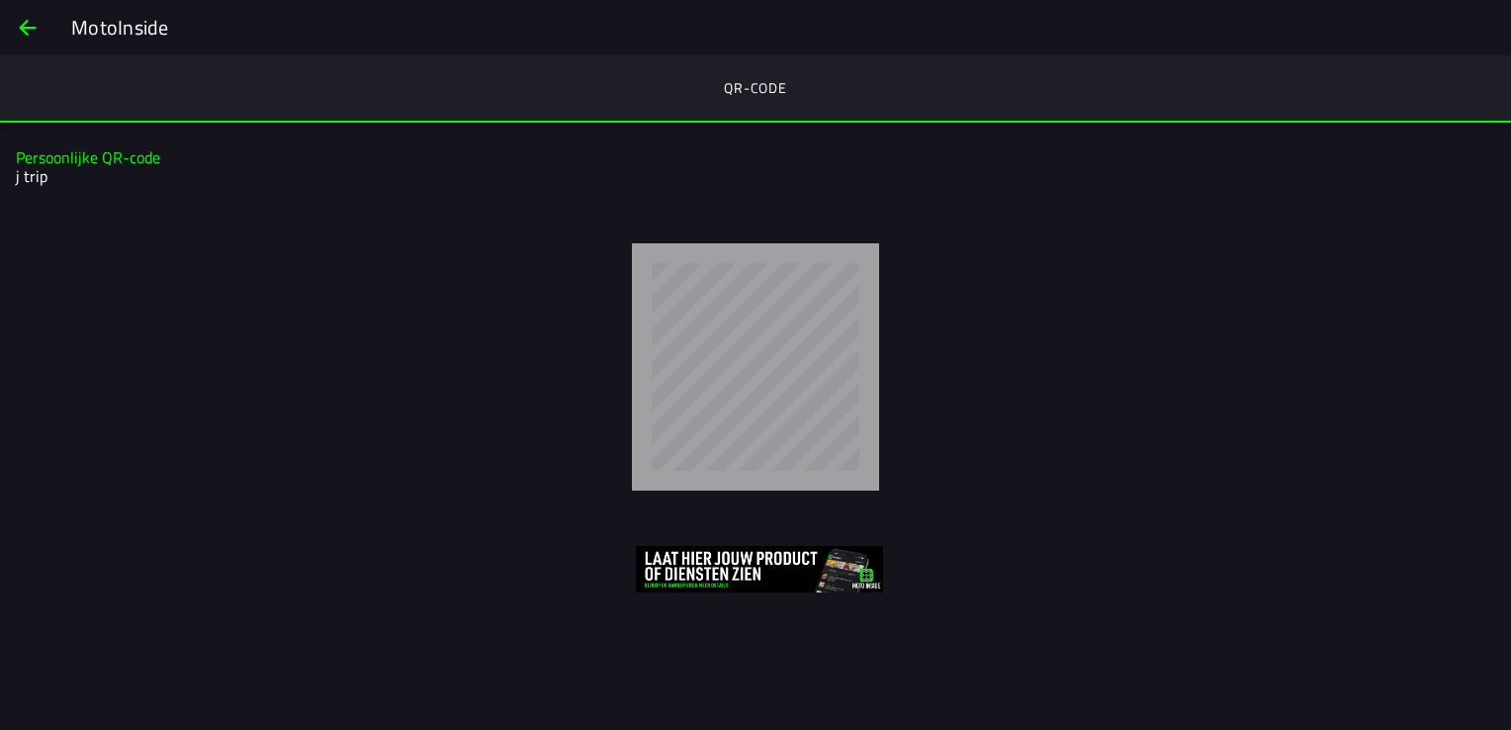
drag, startPoint x: 882, startPoint y: 235, endPoint x: 420, endPoint y: 294, distance: 465.5
click at [420, 294] on div at bounding box center [755, 366] width 1511 height 279
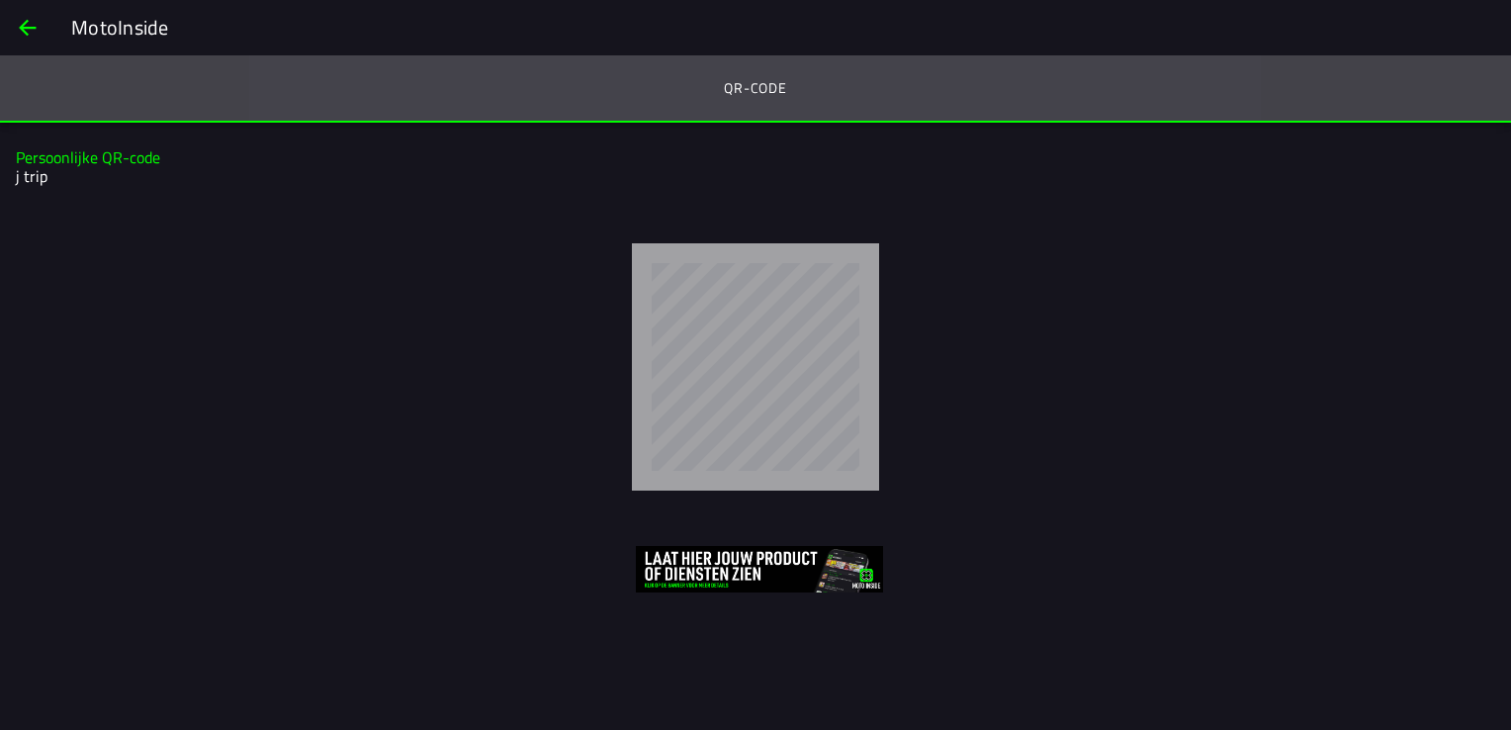
click at [733, 90] on ion-segment-button "QR-code" at bounding box center [755, 88] width 1511 height 67
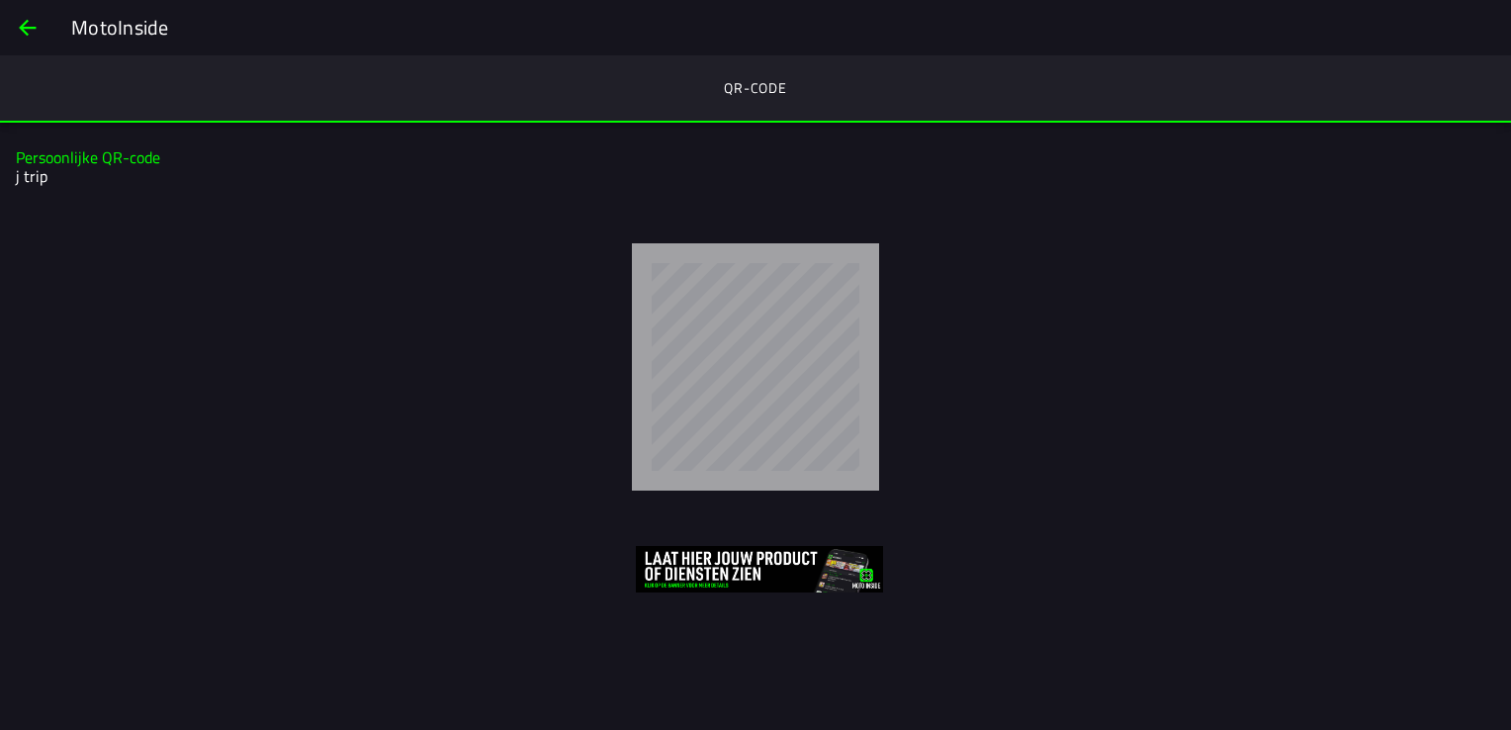
click at [733, 90] on ion-segment-button "QR-code" at bounding box center [755, 88] width 1511 height 67
click at [25, 26] on span "back" at bounding box center [28, 27] width 24 height 47
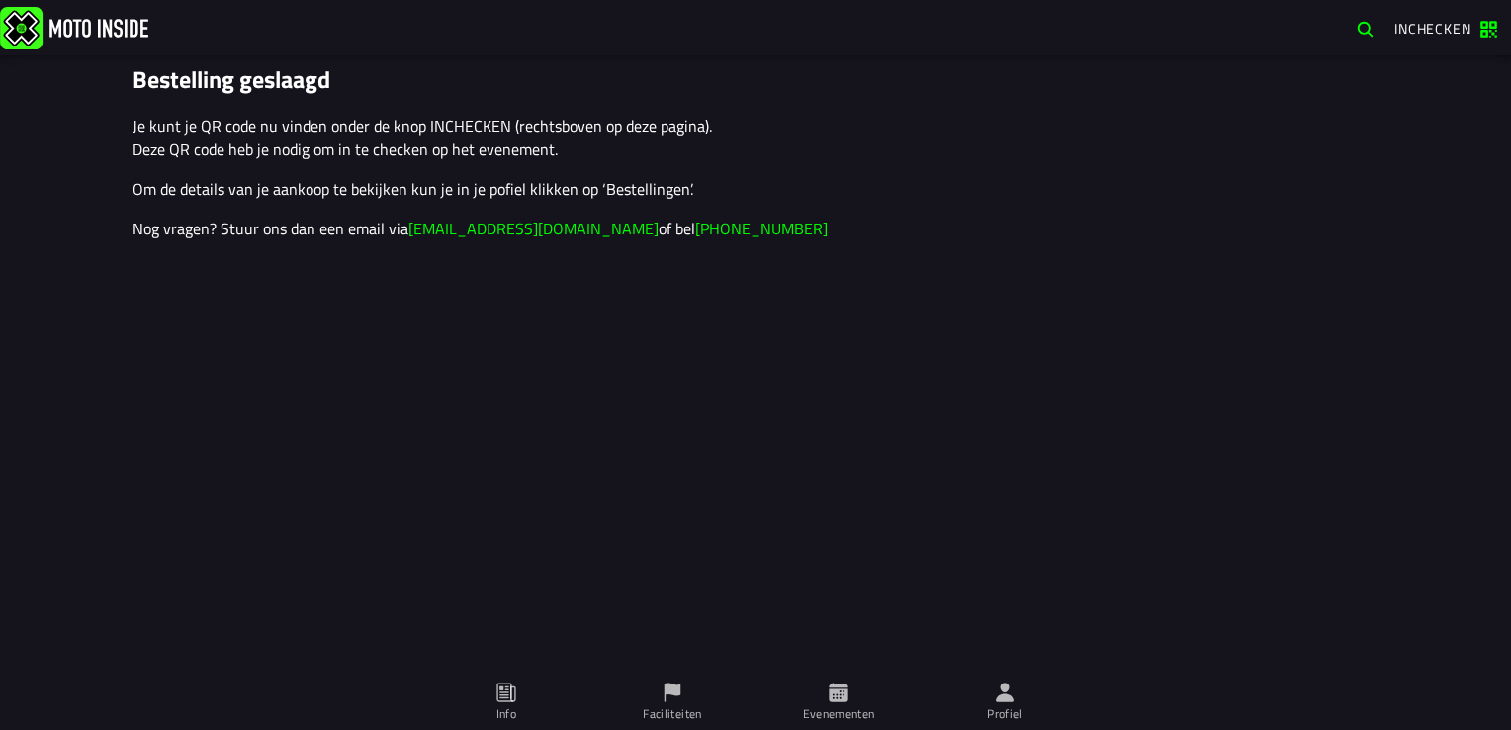
click at [1006, 699] on icon at bounding box center [1005, 691] width 18 height 19
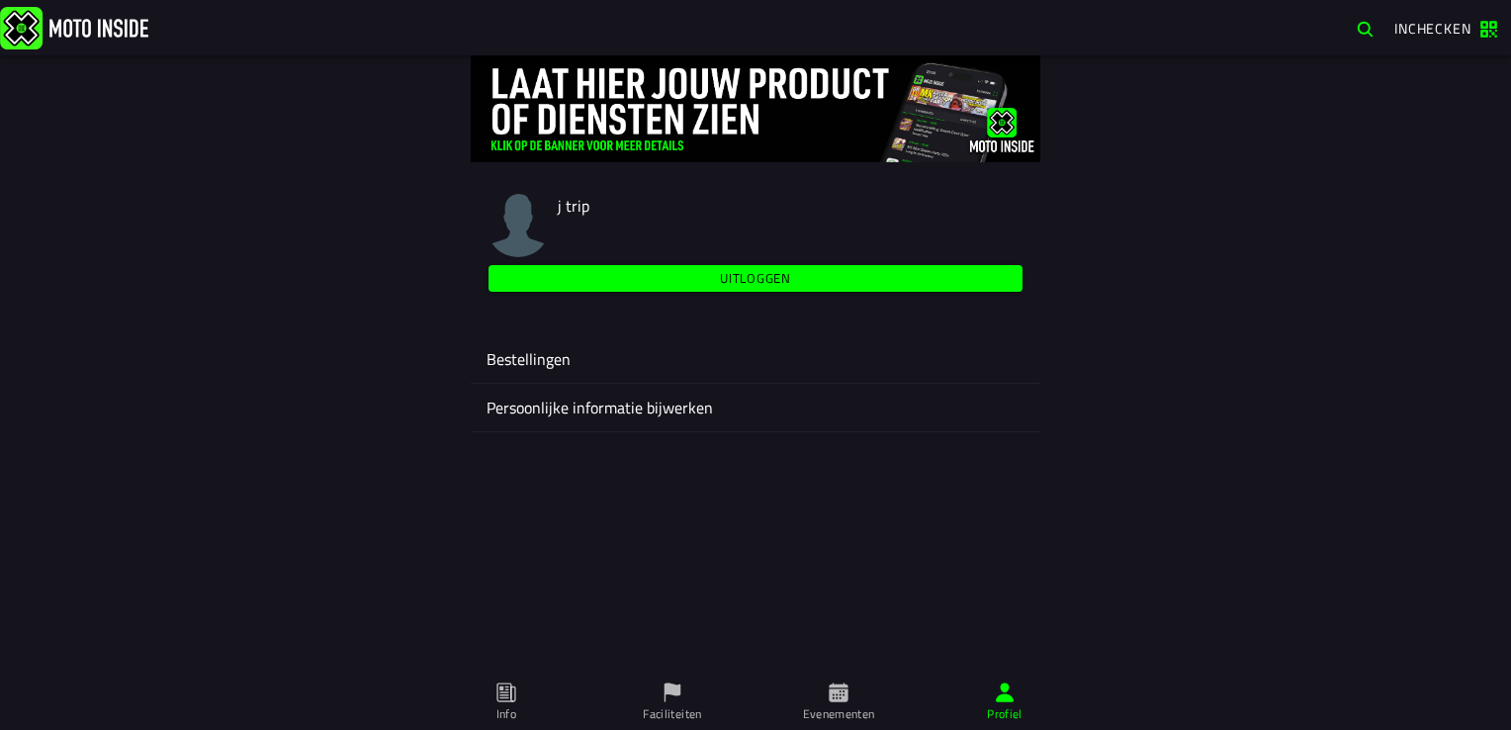
click at [510, 362] on ion-label "Bestellingen" at bounding box center [756, 359] width 538 height 24
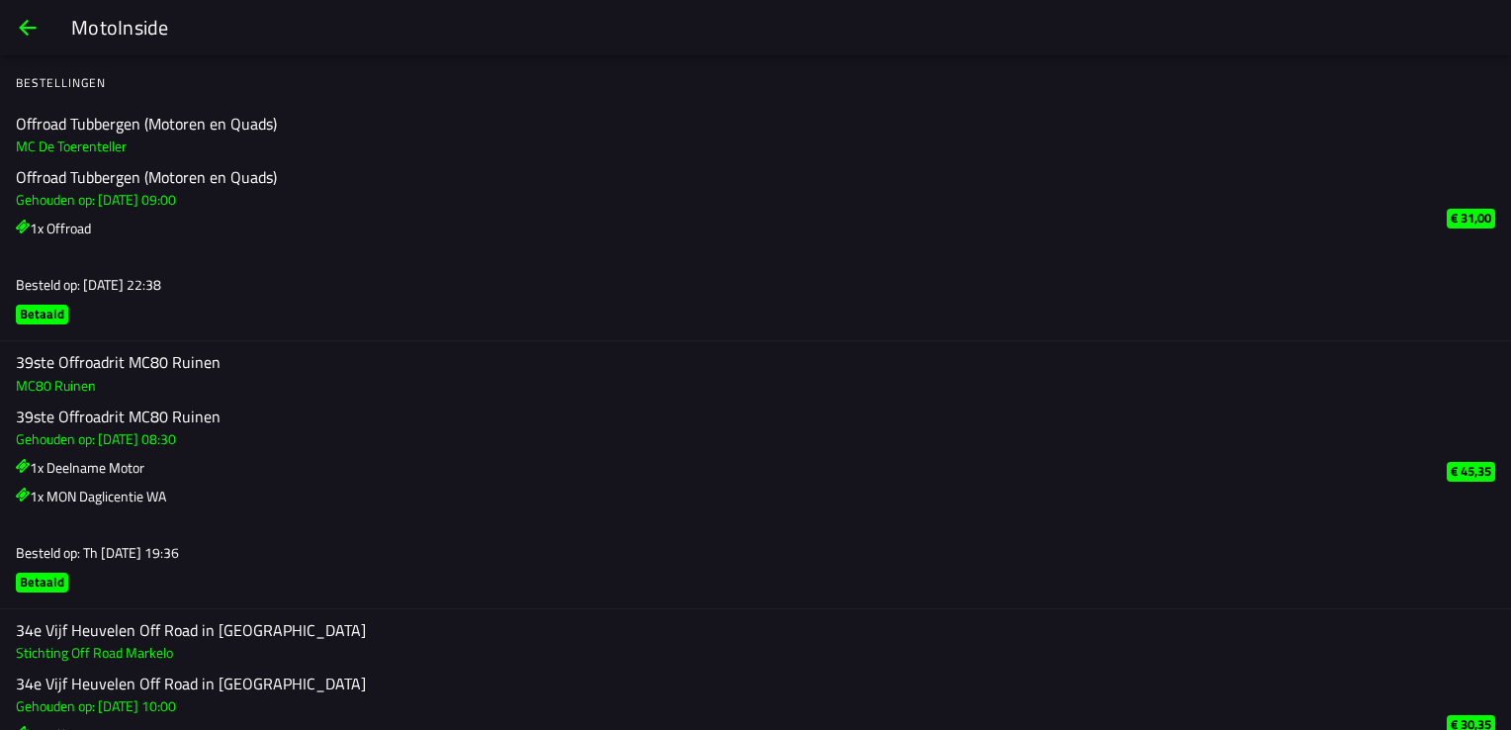
click at [91, 143] on h3 "MC De Toerenteller" at bounding box center [723, 145] width 1415 height 21
click at [29, 31] on span "back" at bounding box center [28, 27] width 24 height 47
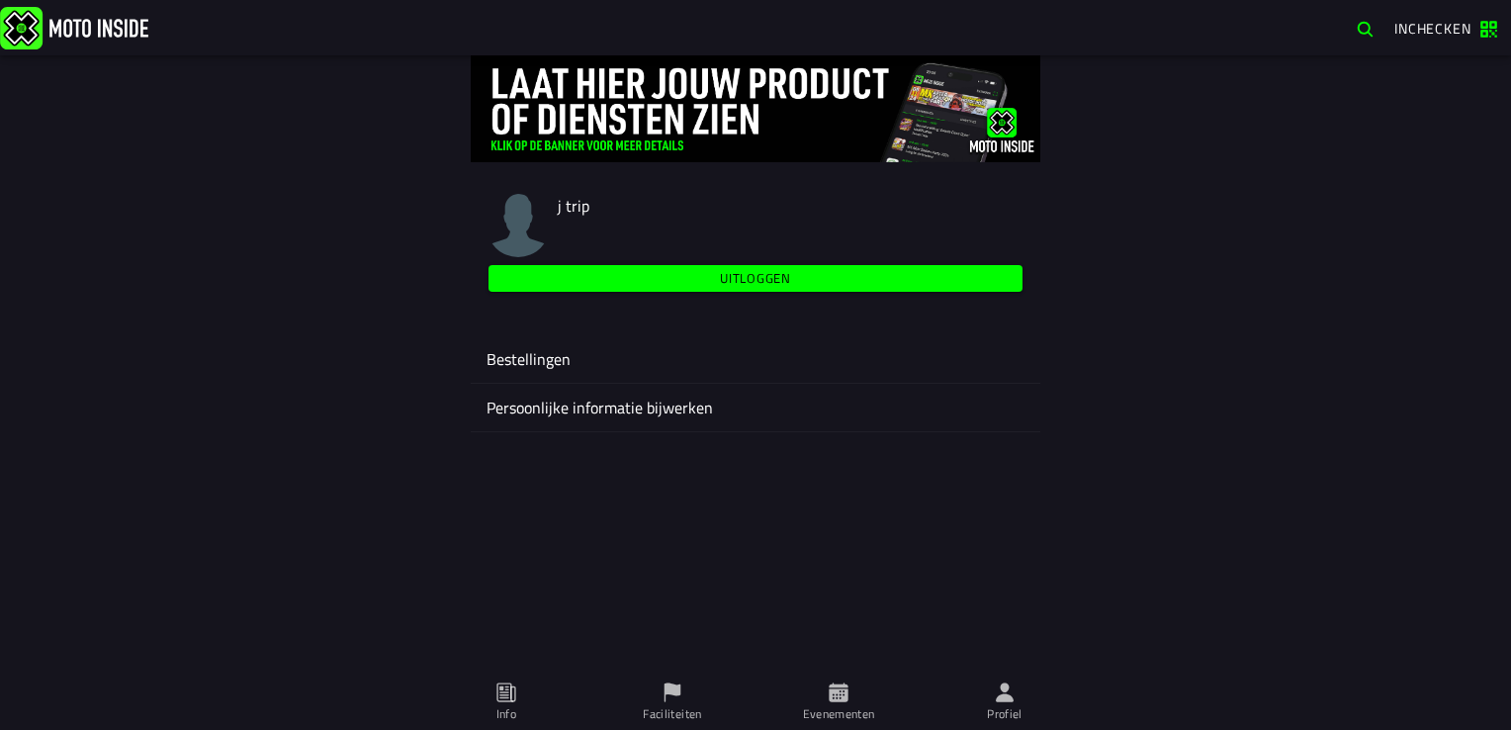
click at [0, 0] on slot "Uitloggen" at bounding box center [0, 0] width 0 height 0
